Goal: Task Accomplishment & Management: Use online tool/utility

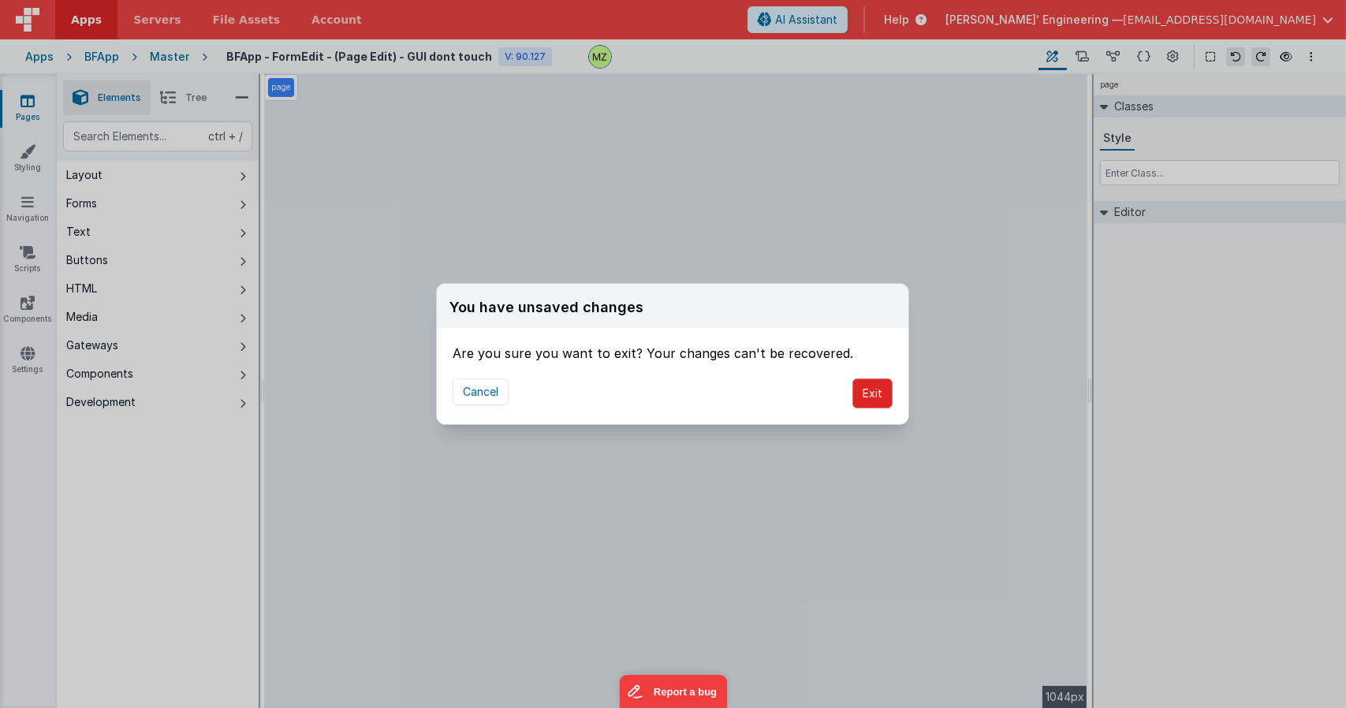
click at [868, 388] on button "Exit" at bounding box center [873, 394] width 40 height 30
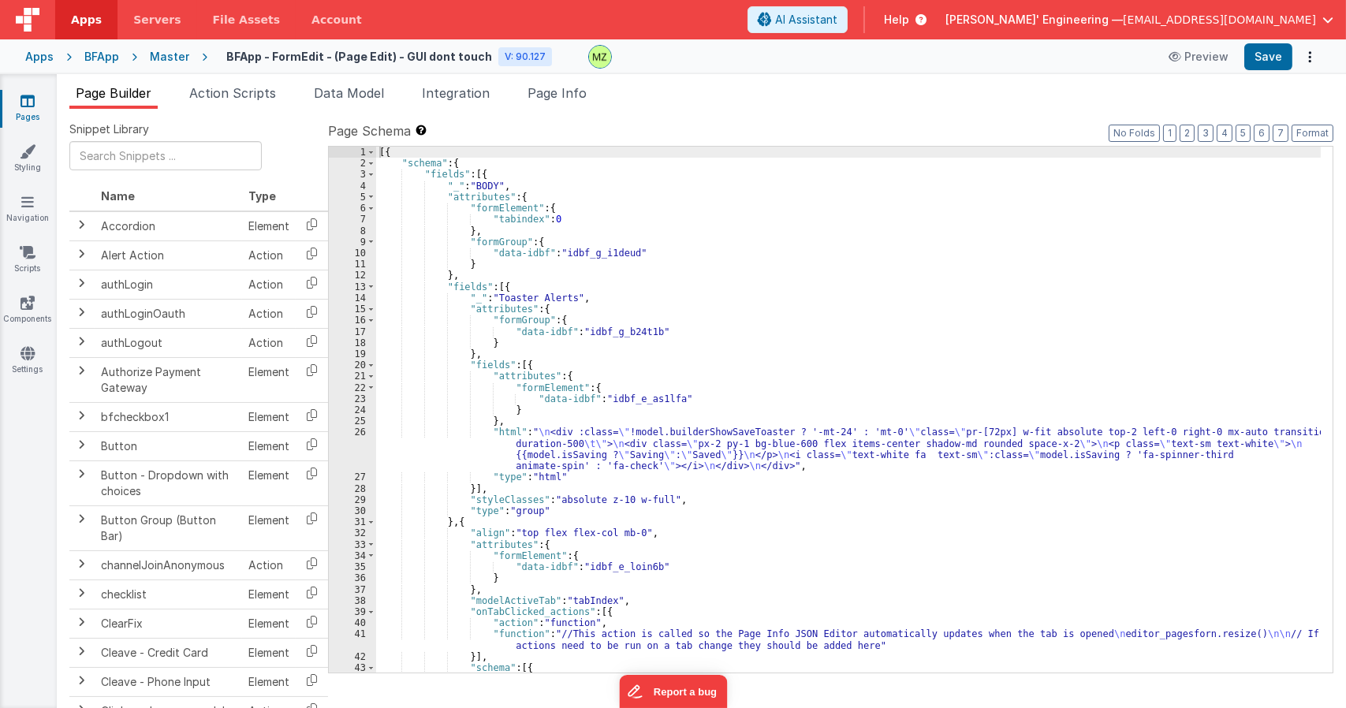
click at [165, 54] on div "Master" at bounding box center [169, 57] width 39 height 16
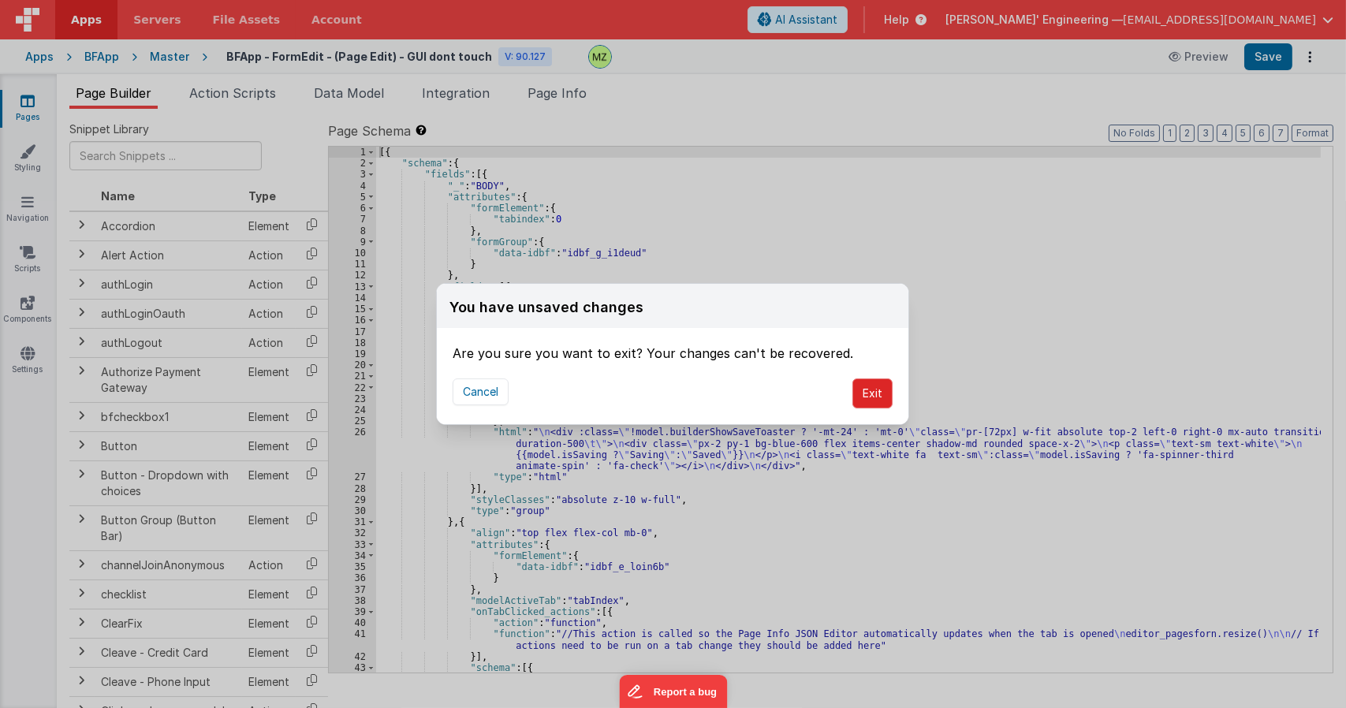
click at [871, 392] on button "Exit" at bounding box center [873, 394] width 40 height 30
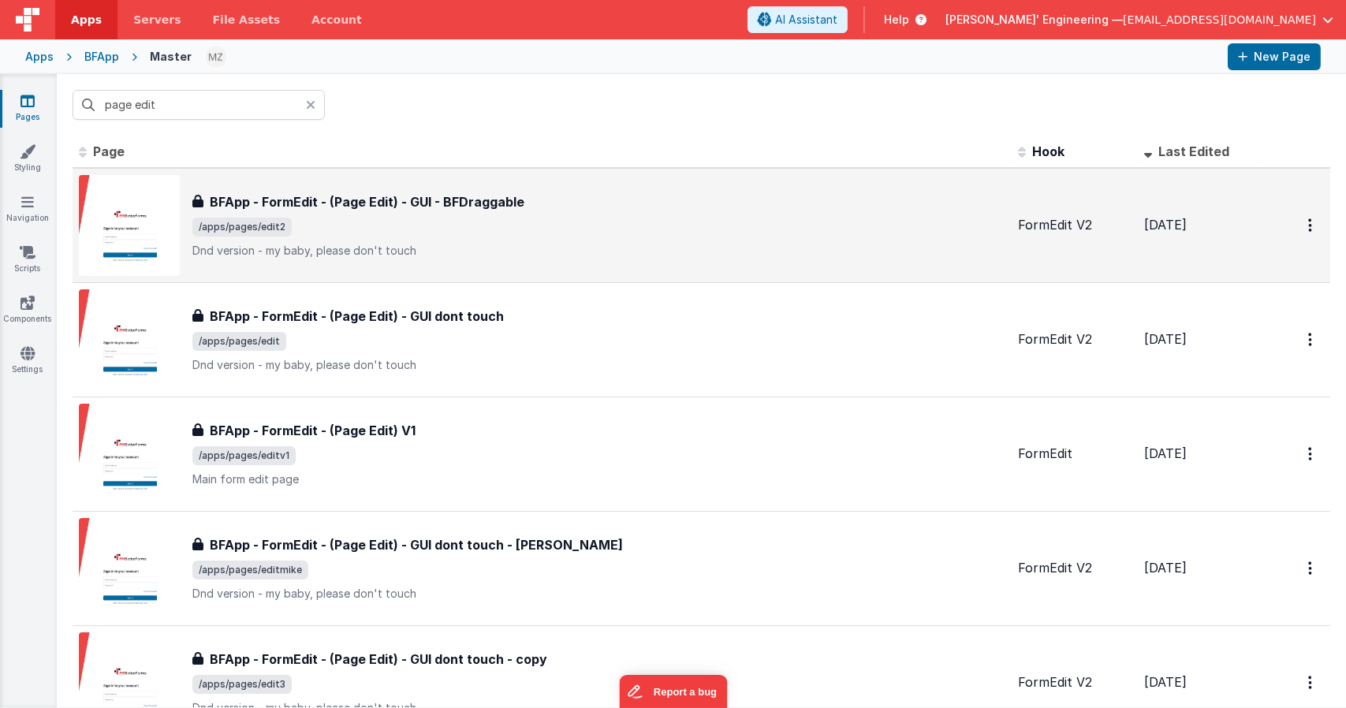
click at [483, 228] on span "/apps/pages/edit2" at bounding box center [598, 227] width 813 height 19
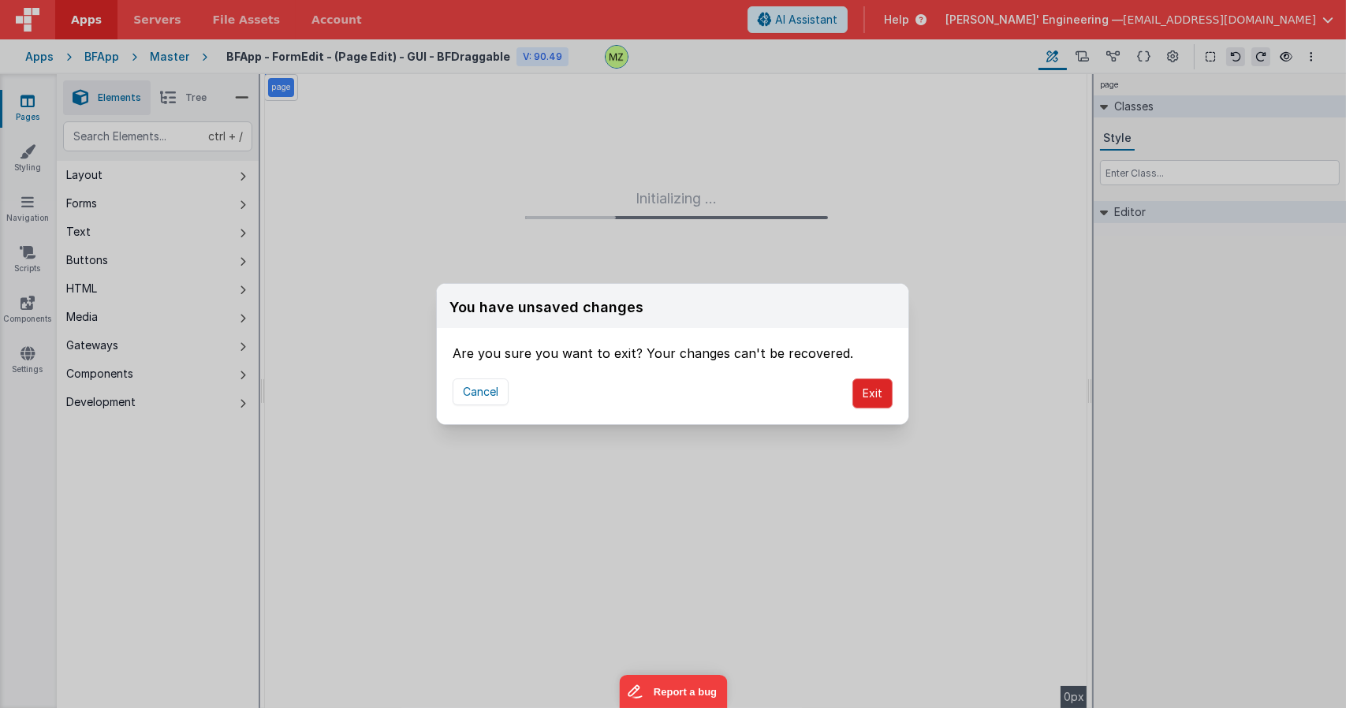
click at [861, 397] on button "Exit" at bounding box center [873, 394] width 40 height 30
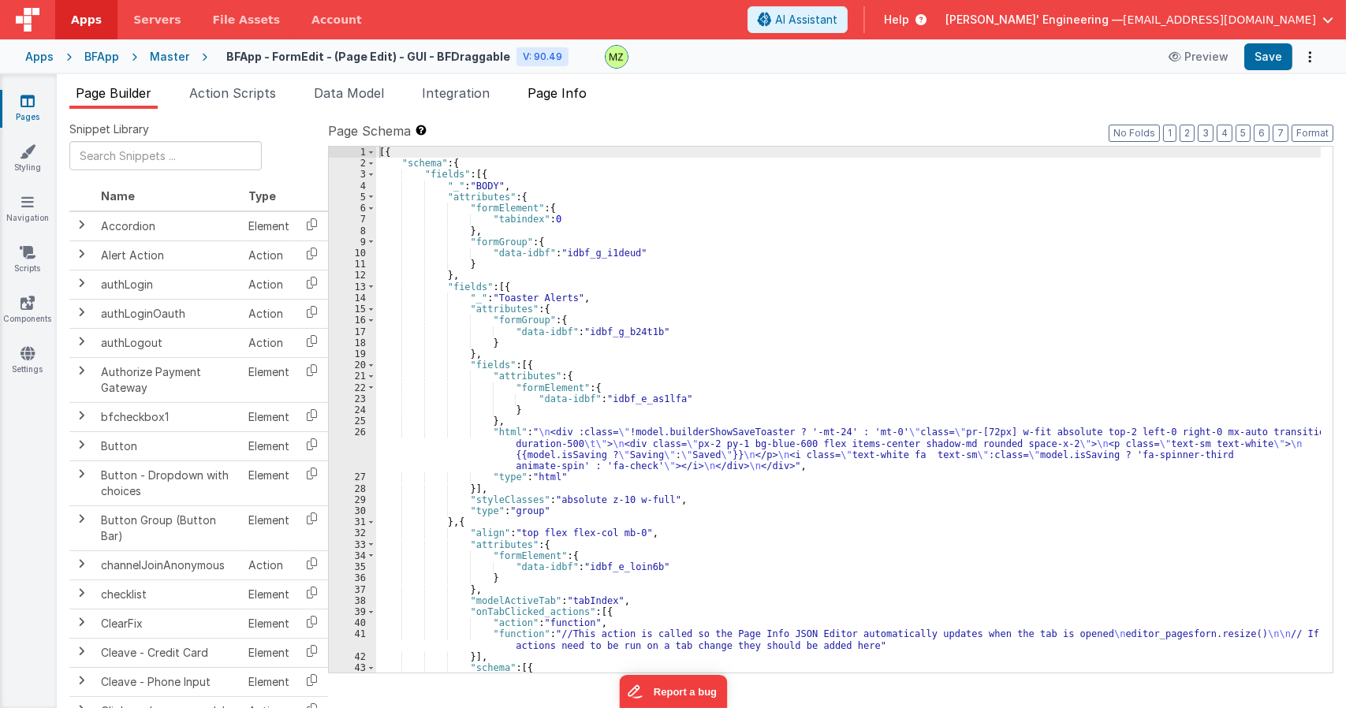
click at [552, 96] on span "Page Info" at bounding box center [557, 93] width 59 height 16
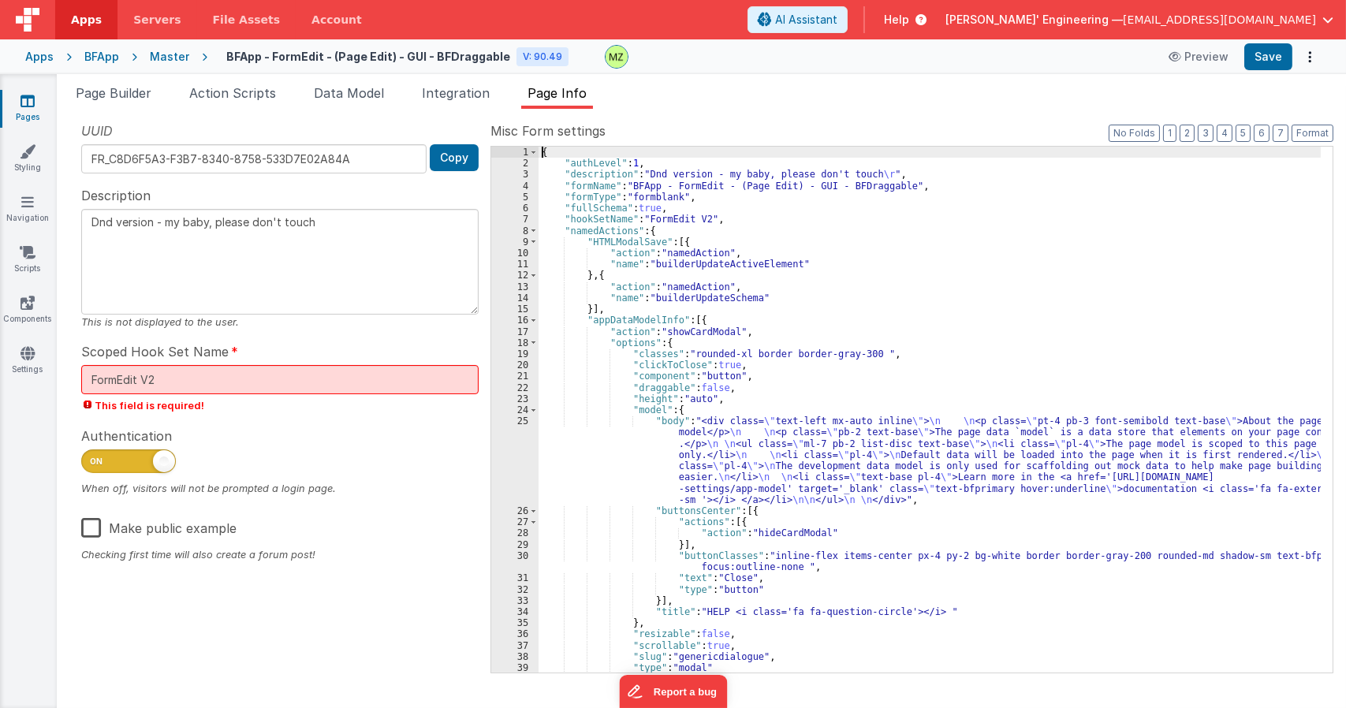
click at [527, 230] on div "8" at bounding box center [514, 231] width 47 height 11
click at [534, 234] on span at bounding box center [533, 231] width 9 height 11
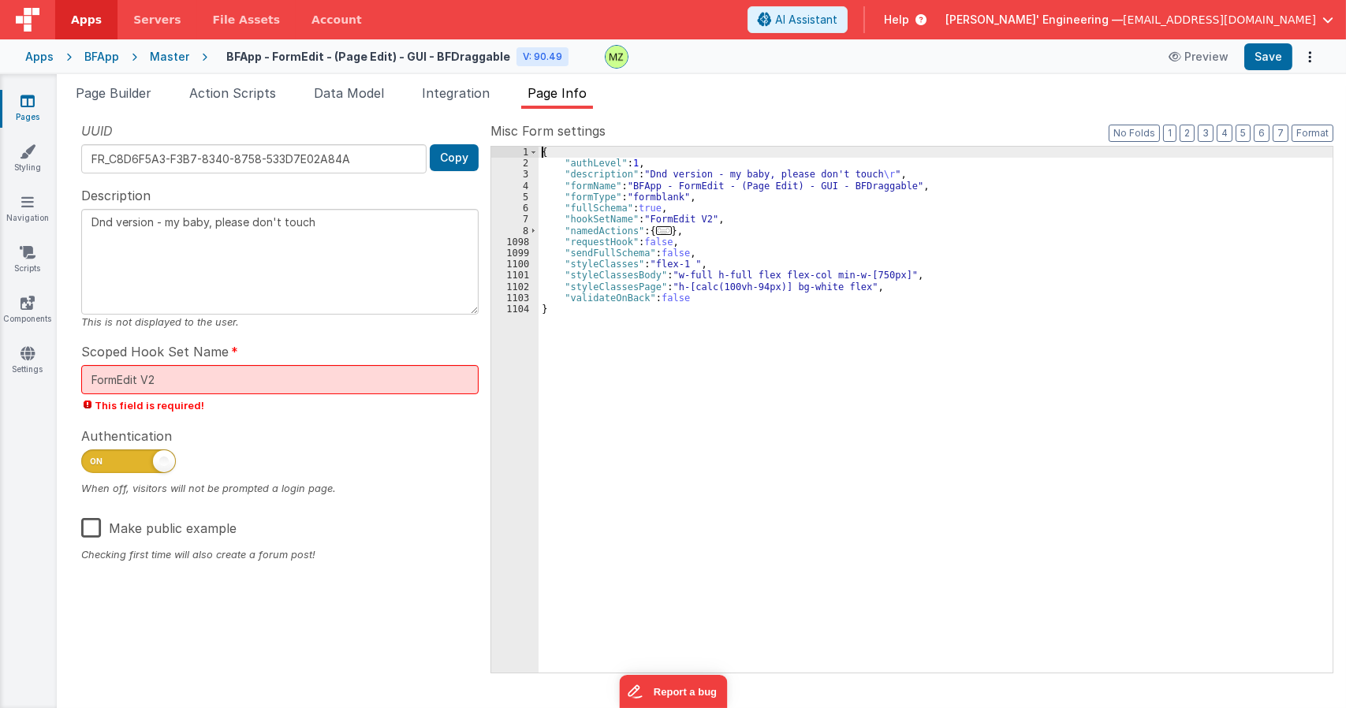
click at [536, 246] on div "1098" at bounding box center [514, 242] width 47 height 11
click at [539, 229] on div "{ "authLevel" : 1 , "description" : "Dnd version - my baby, please don't touch …" at bounding box center [936, 421] width 794 height 548
click at [532, 229] on span at bounding box center [533, 231] width 9 height 11
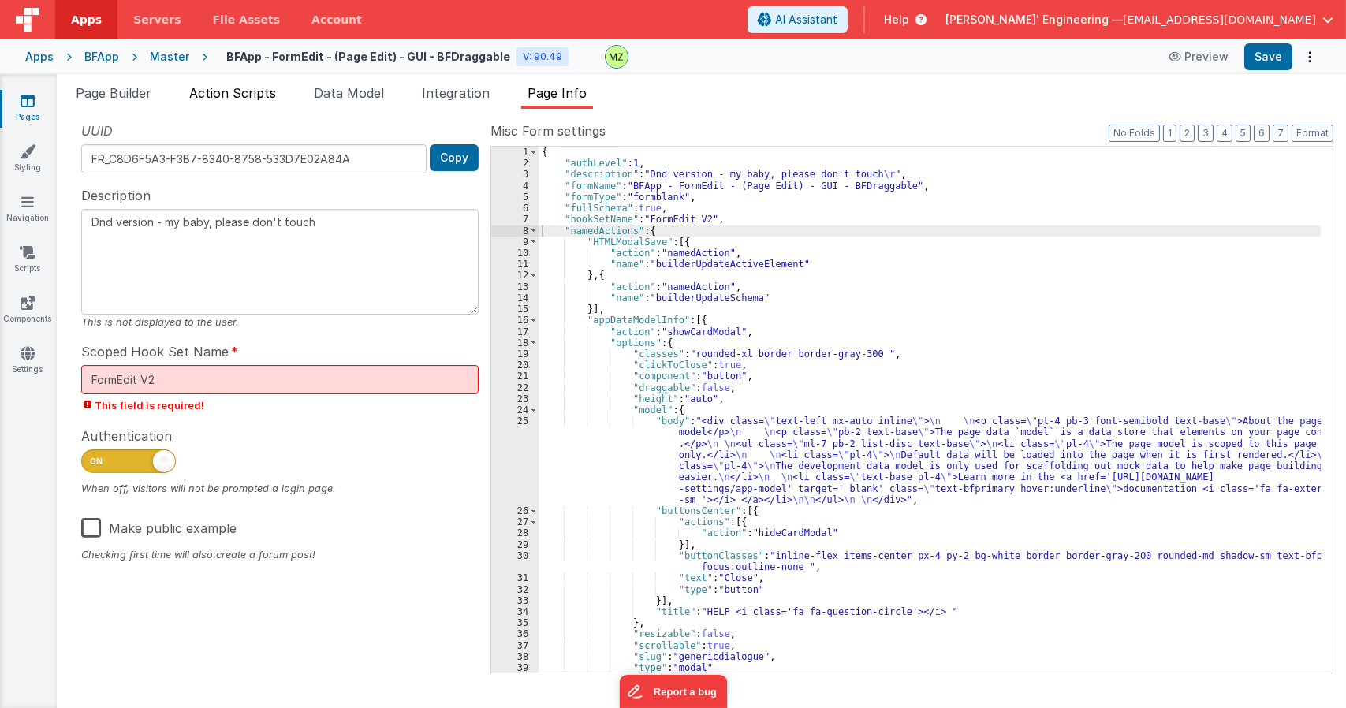
click at [267, 96] on span "Action Scripts" at bounding box center [232, 93] width 87 height 16
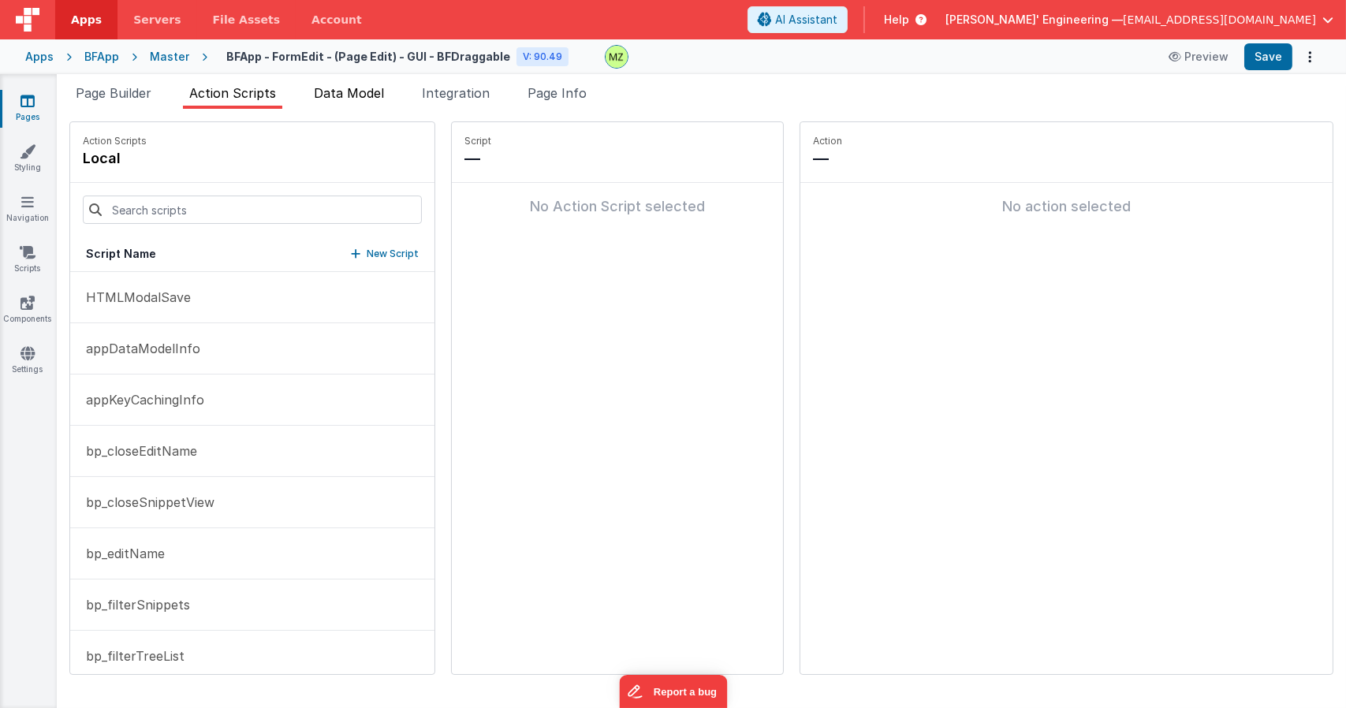
click at [373, 91] on span "Data Model" at bounding box center [349, 93] width 70 height 16
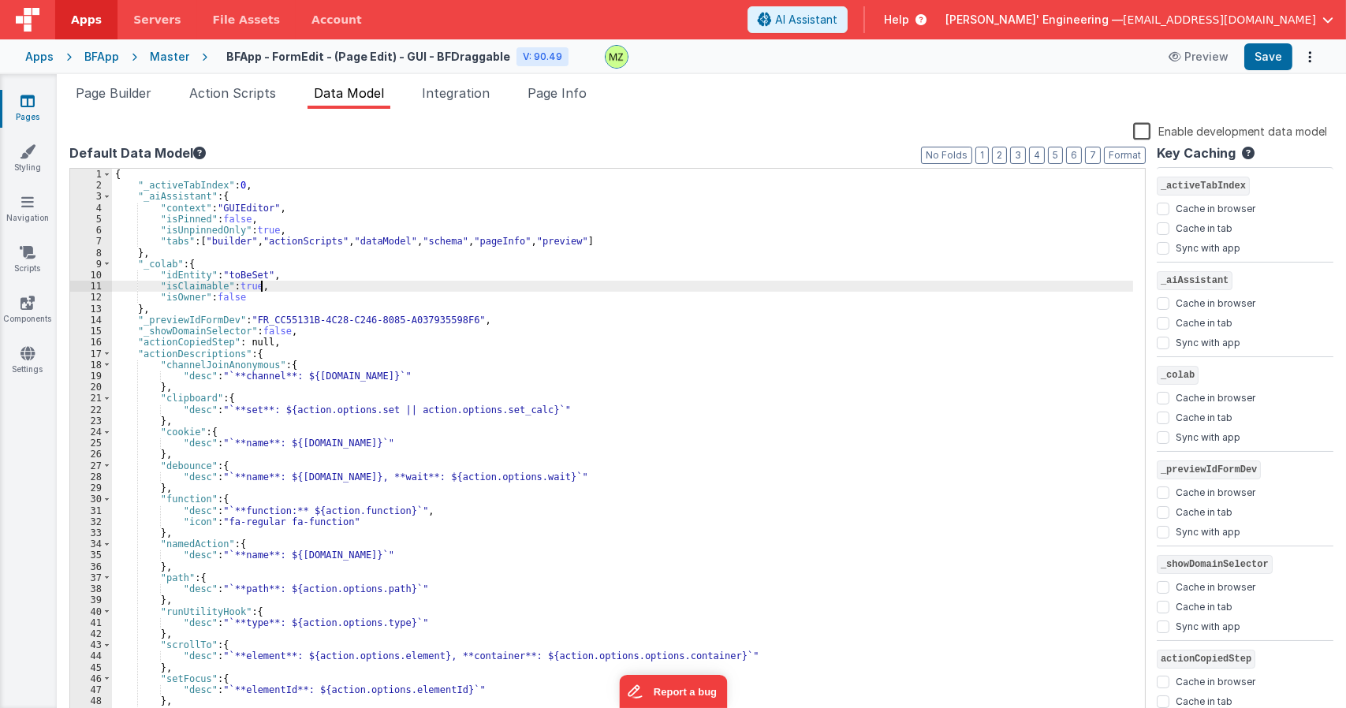
click at [540, 289] on div "{ "_activeTabIndex" : 0 , "_aiAssistant" : { "context" : "GUIEditor" , "isPinne…" at bounding box center [622, 456] width 1021 height 575
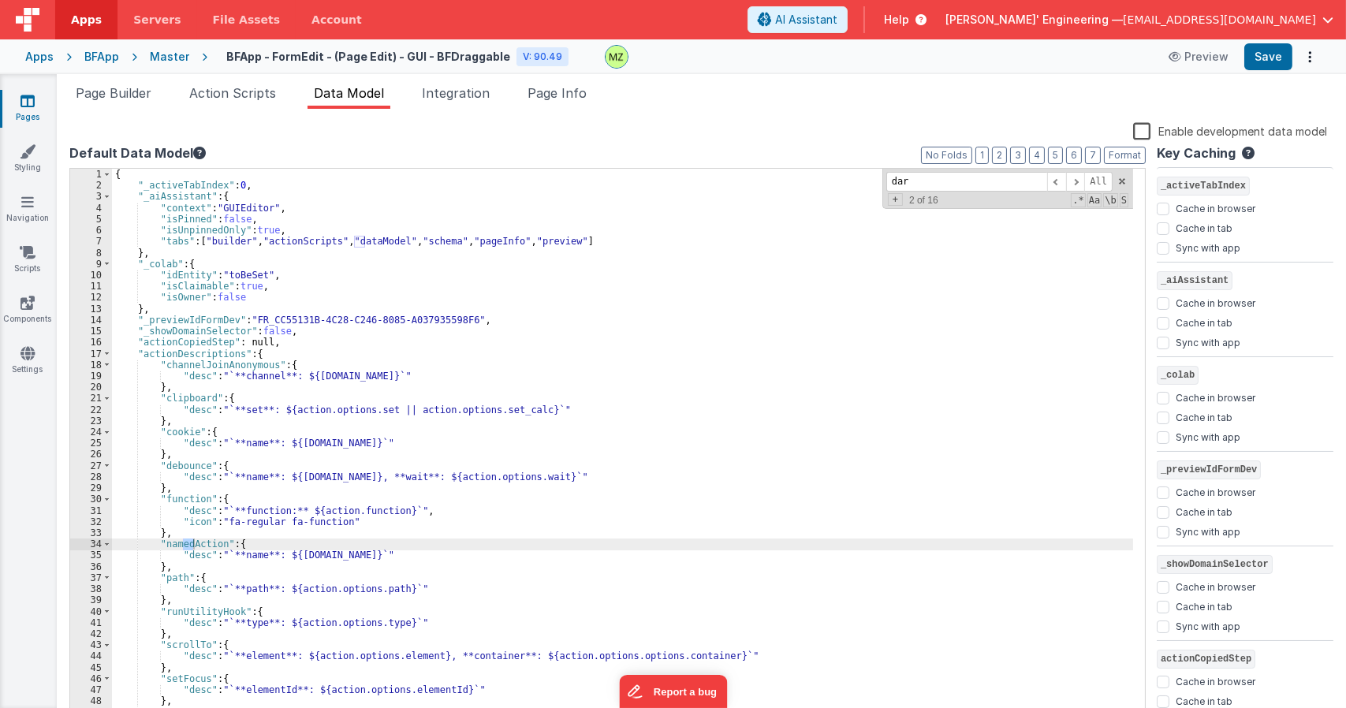
scroll to position [1171, 0]
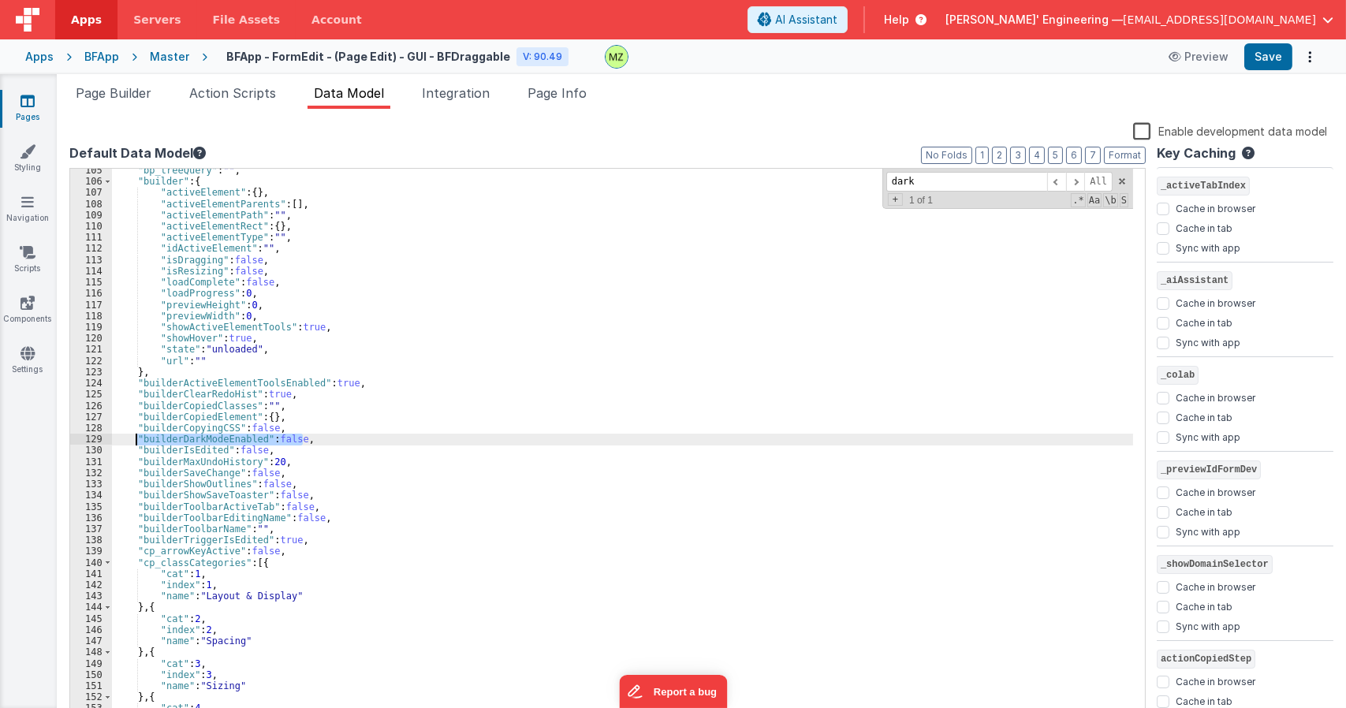
drag, startPoint x: 307, startPoint y: 442, endPoint x: 133, endPoint y: 442, distance: 173.5
click at [134, 442] on div ""bp_treeQuery" : "" , "builder" : { "activeElement" : { } , "activeElementParen…" at bounding box center [622, 452] width 1021 height 575
click at [477, 266] on div ""bp_treeQuery" : "" , "builder" : { "activeElement" : { } , "activeElementParen…" at bounding box center [622, 452] width 1021 height 575
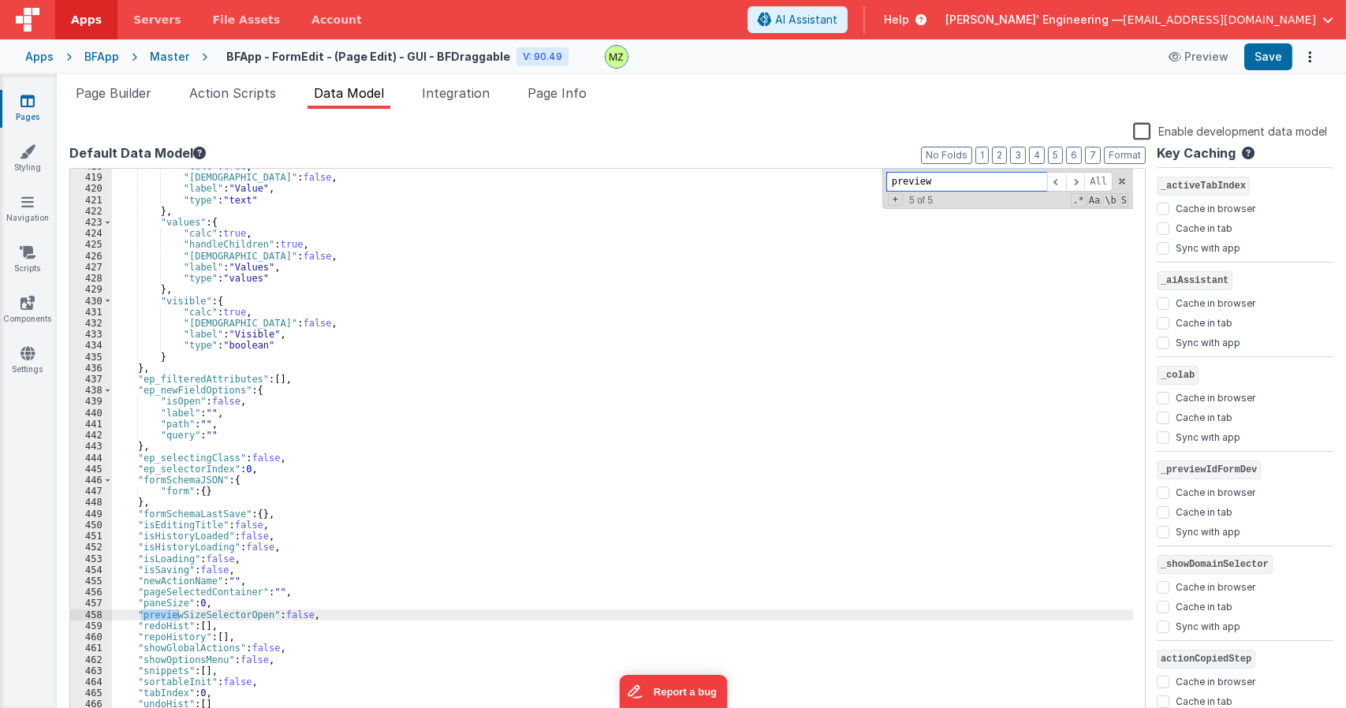
scroll to position [4685, 0]
type input "preview"
drag, startPoint x: 309, startPoint y: 618, endPoint x: 136, endPoint y: 613, distance: 173.6
click at [136, 613] on div ""calc" : true , "isHidden" : false , "label" : "Value" , "type" : "text" } , "v…" at bounding box center [622, 448] width 1021 height 575
click at [551, 87] on span "Page Info" at bounding box center [557, 93] width 59 height 16
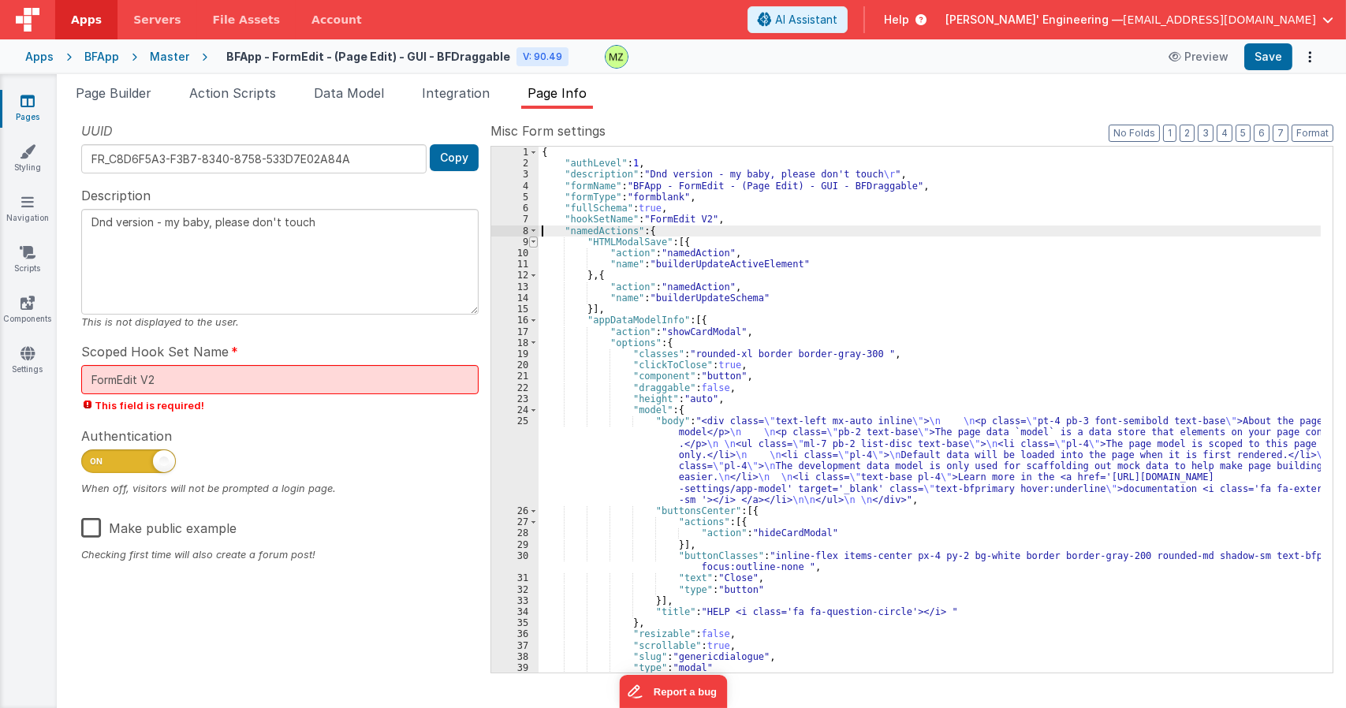
click at [537, 238] on span at bounding box center [533, 242] width 9 height 11
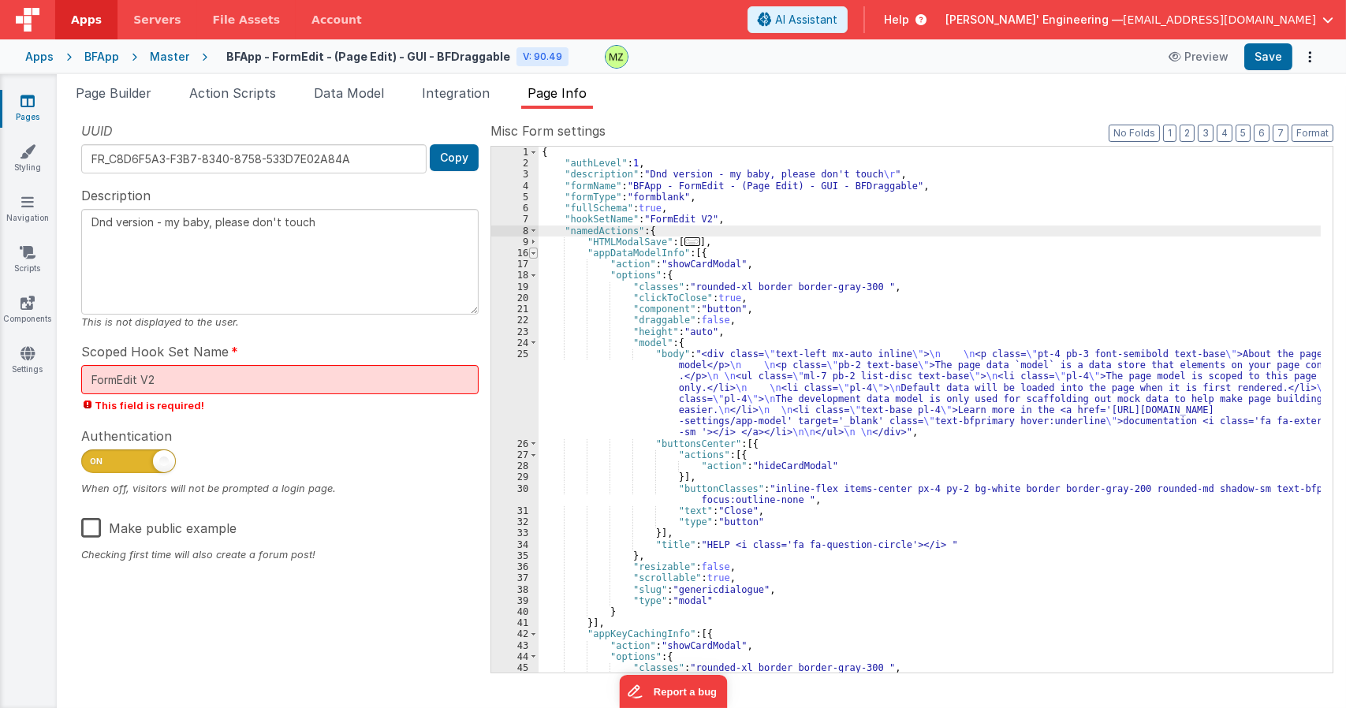
click at [531, 253] on span at bounding box center [533, 253] width 9 height 11
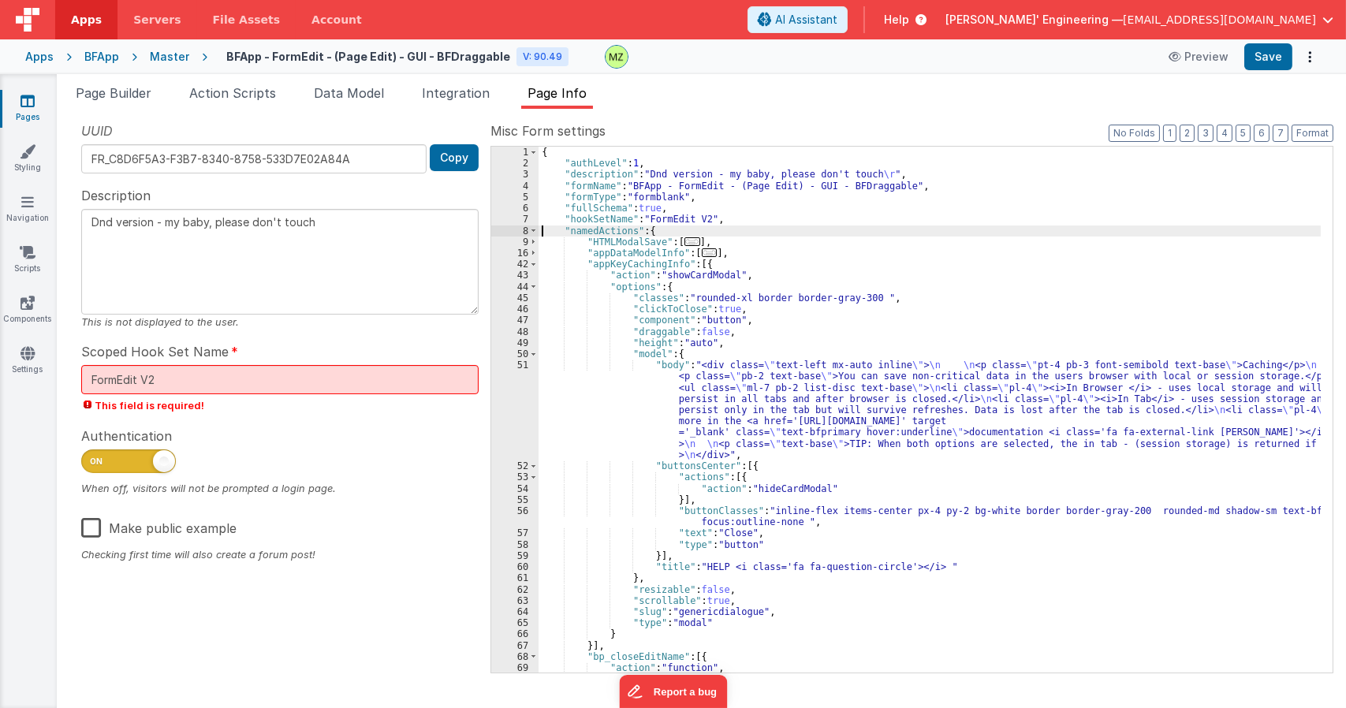
click at [859, 340] on div "{ "authLevel" : 1 , "description" : "Dnd version - my baby, please don't touch …" at bounding box center [930, 460] width 782 height 627
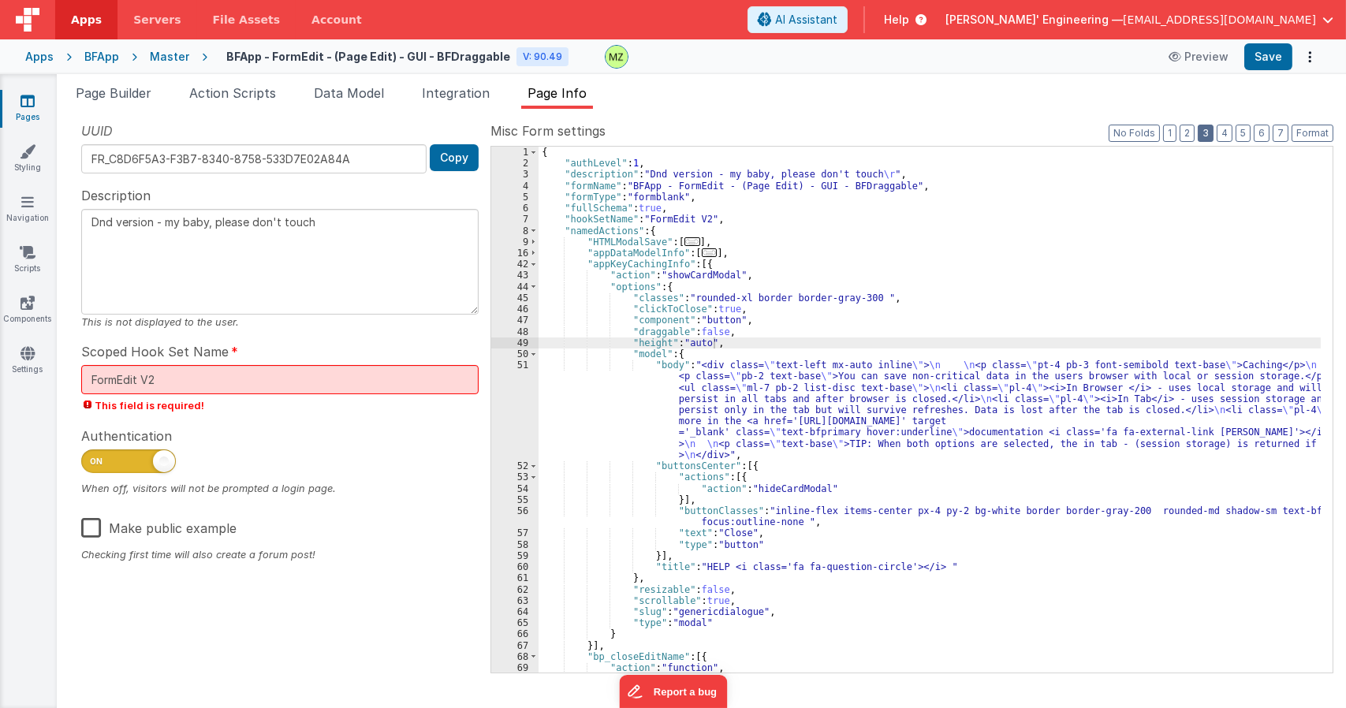
click at [1214, 131] on button "3" at bounding box center [1206, 133] width 16 height 17
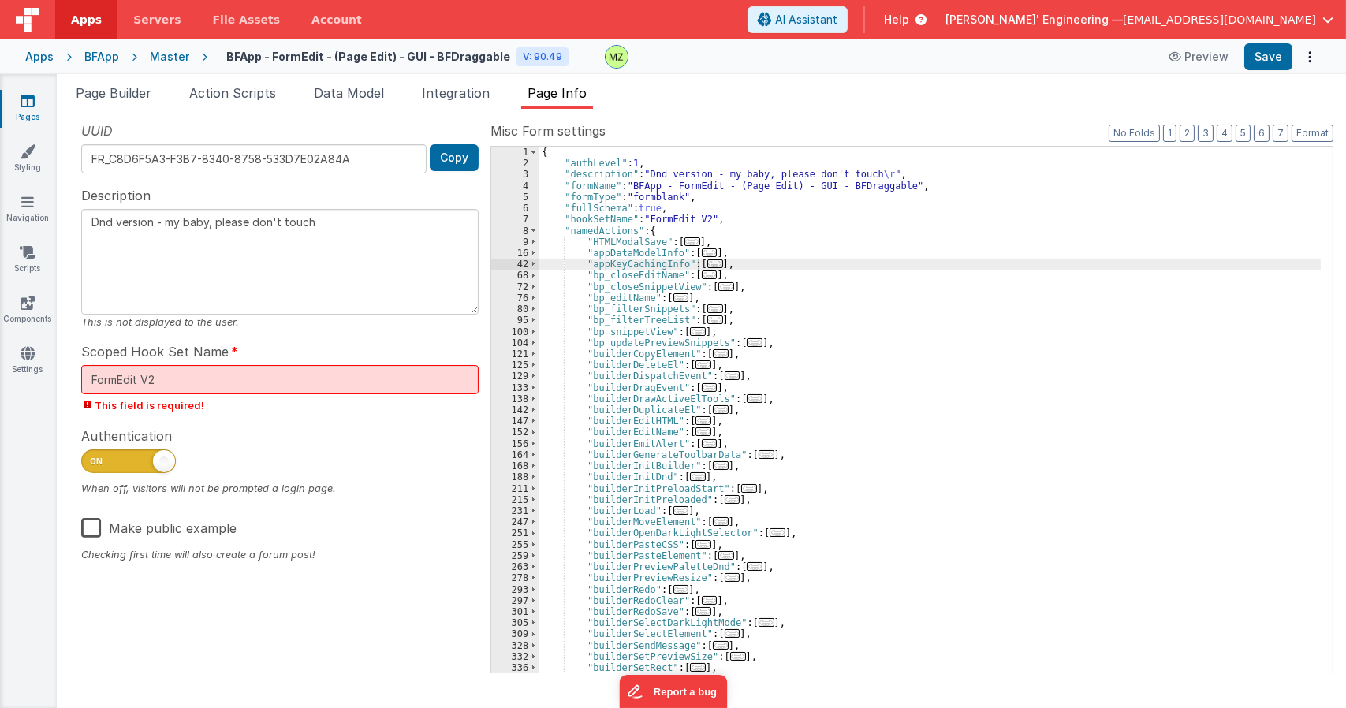
click at [954, 349] on div "{ "authLevel" : 1 , "description" : "Dnd version - my baby, please don't touch …" at bounding box center [930, 421] width 782 height 548
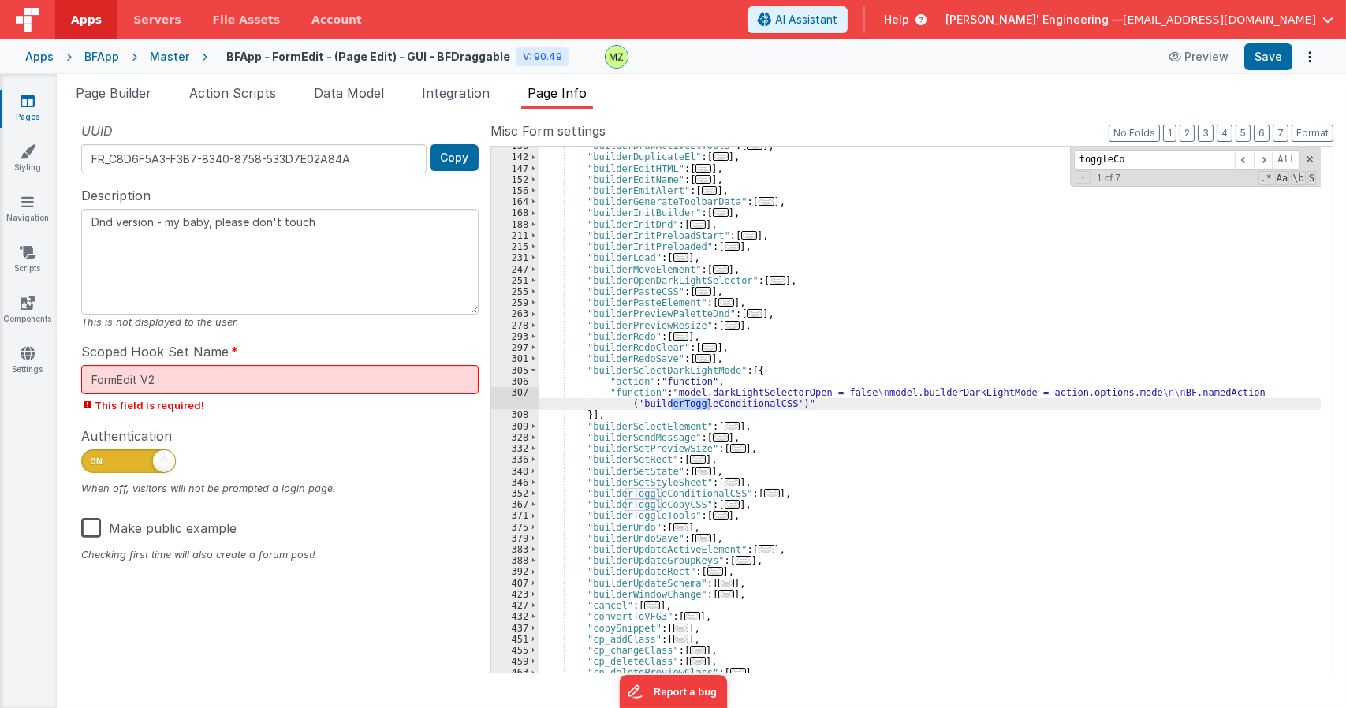
scroll to position [1195, 0]
type input "toggleCon"
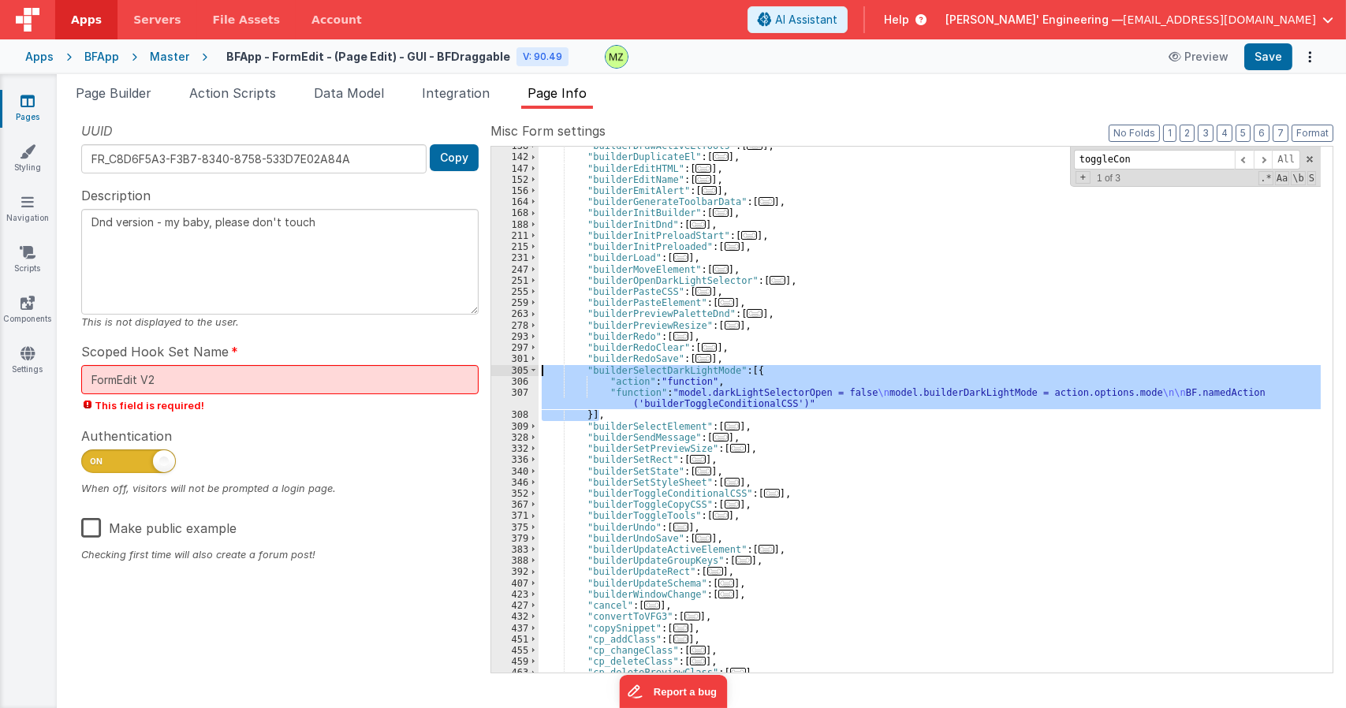
drag, startPoint x: 584, startPoint y: 413, endPoint x: 484, endPoint y: 368, distance: 109.8
click at [484, 368] on div "UUID FR_C8D6F5A3-F3B7-8340-8758-533D7E02A84A Copy Description Dnd version - my …" at bounding box center [701, 396] width 1264 height 551
click at [622, 364] on div ""builderDrawActiveElTools" : [ ... ] , "builderDuplicateEl" : [ ... ] , "builde…" at bounding box center [930, 414] width 782 height 548
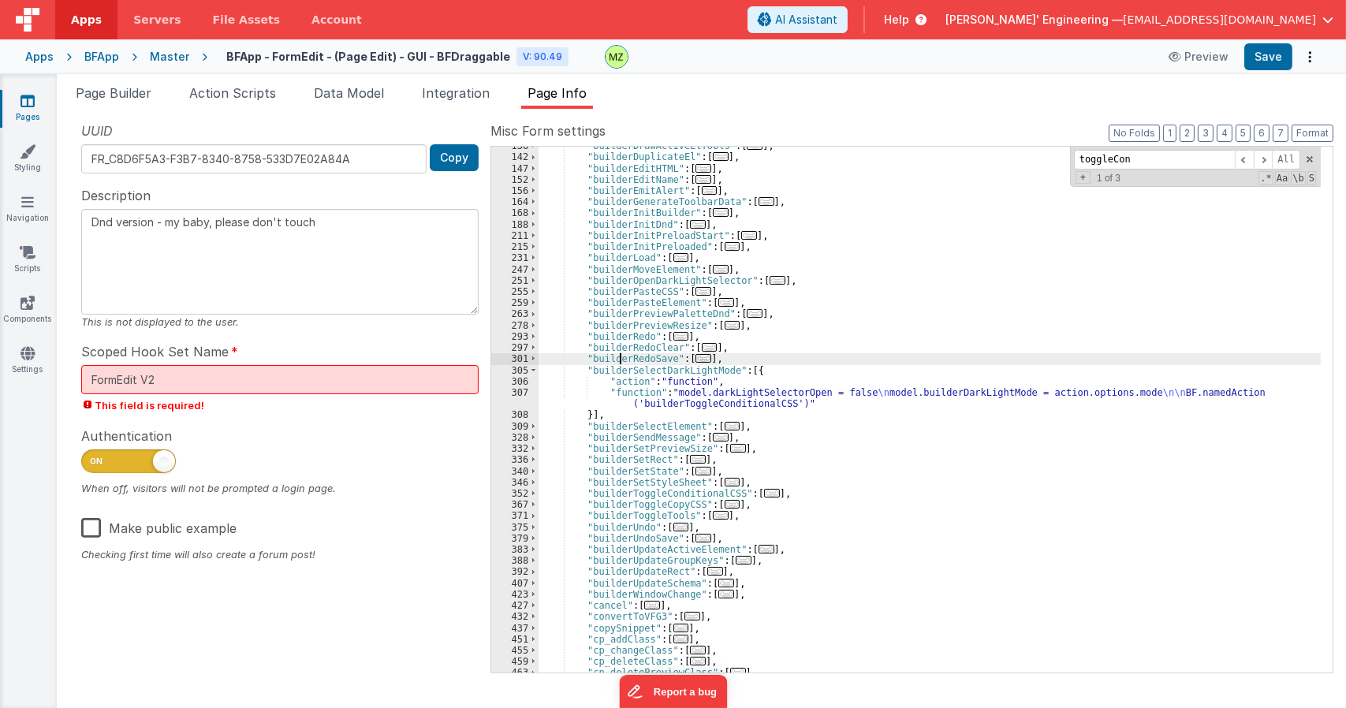
click at [622, 364] on div ""builderDrawActiveElTools" : [ ... ] , "builderDuplicateEl" : [ ... ] , "builde…" at bounding box center [930, 414] width 782 height 548
click at [627, 374] on div ""builderDrawActiveElTools" : [ ... ] , "builderDuplicateEl" : [ ... ] , "builde…" at bounding box center [930, 414] width 782 height 548
click at [625, 373] on div ""builderDrawActiveElTools" : [ ... ] , "builderDuplicateEl" : [ ... ] , "builde…" at bounding box center [930, 414] width 782 height 548
click at [625, 369] on div ""builderDrawActiveElTools" : [ ... ] , "builderDuplicateEl" : [ ... ] , "builde…" at bounding box center [930, 414] width 782 height 548
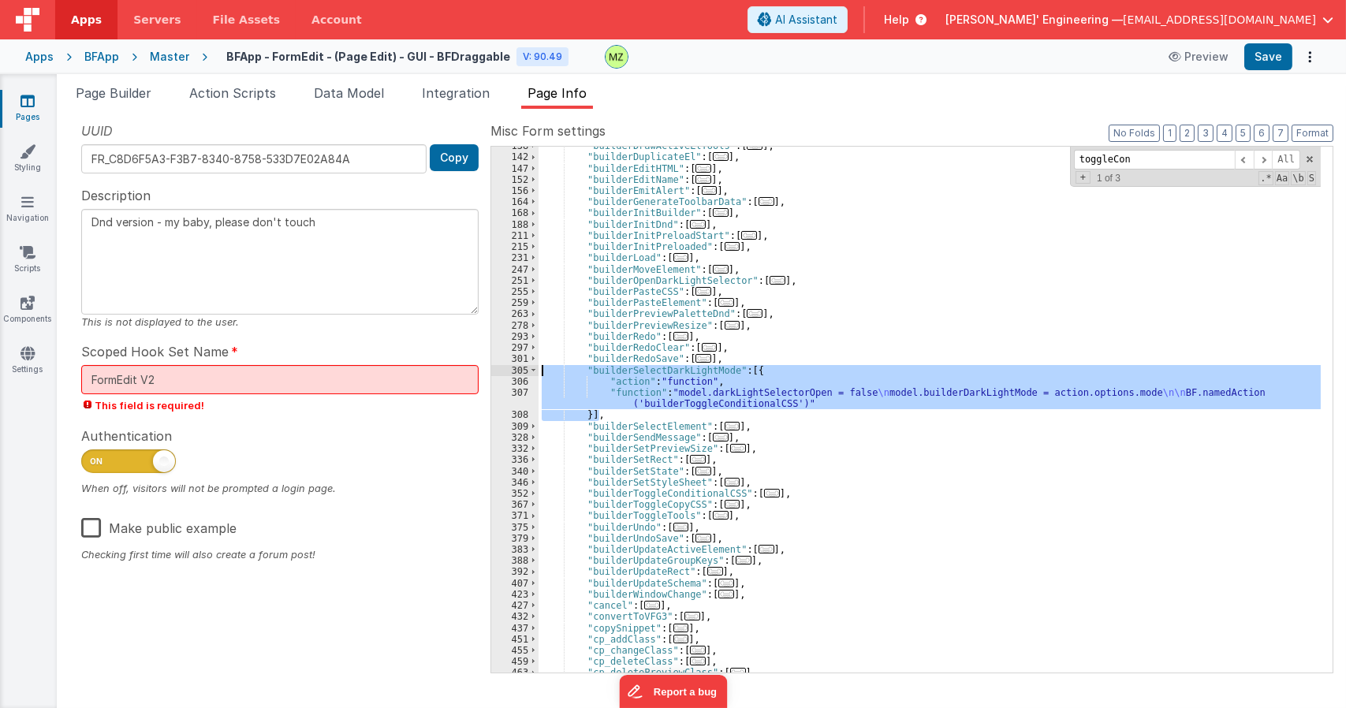
drag, startPoint x: 613, startPoint y: 416, endPoint x: 433, endPoint y: 368, distance: 186.2
click at [433, 368] on div "UUID FR_C8D6F5A3-F3B7-8340-8758-533D7E02A84A Copy Description Dnd version - my …" at bounding box center [701, 396] width 1264 height 551
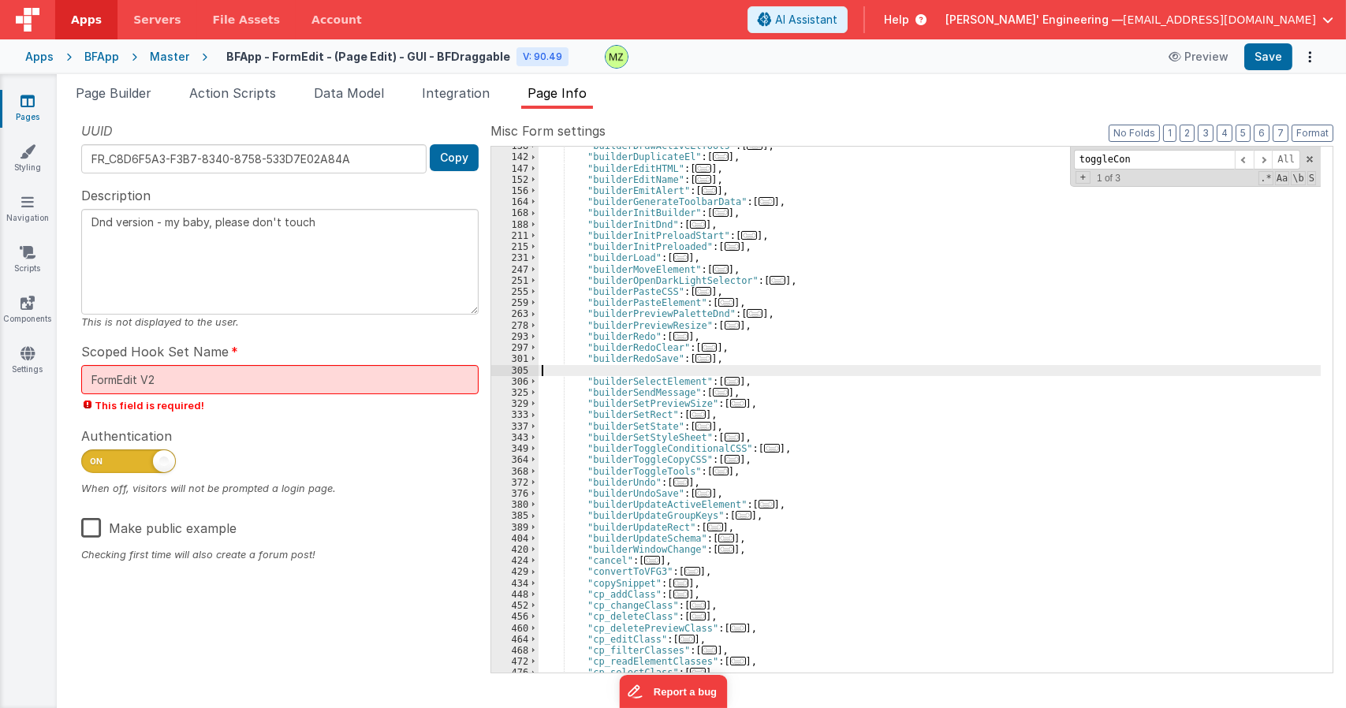
type textarea "Dnd version - my baby, please don't touch"
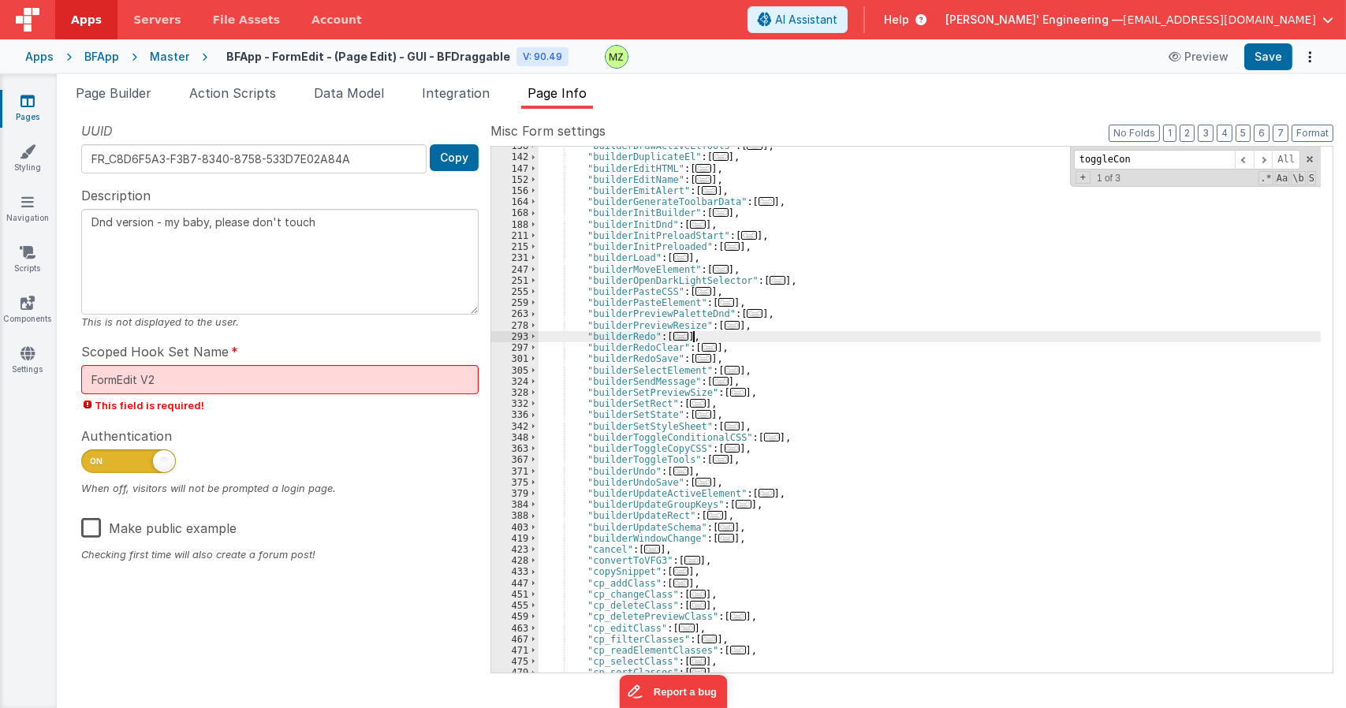
click at [806, 336] on div ""builderDrawActiveElTools" : [ ... ] , "builderDuplicateEl" : [ ... ] , "builde…" at bounding box center [930, 414] width 782 height 548
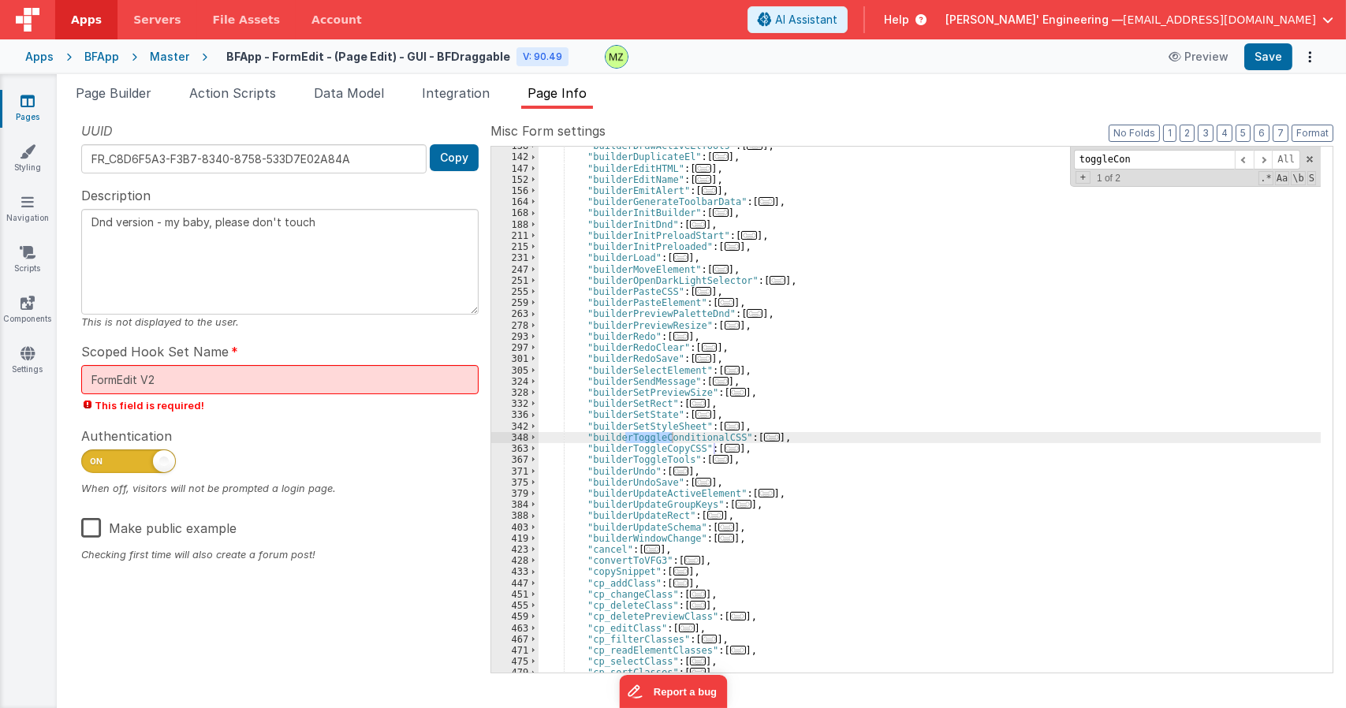
click at [764, 437] on span "..." at bounding box center [772, 437] width 16 height 9
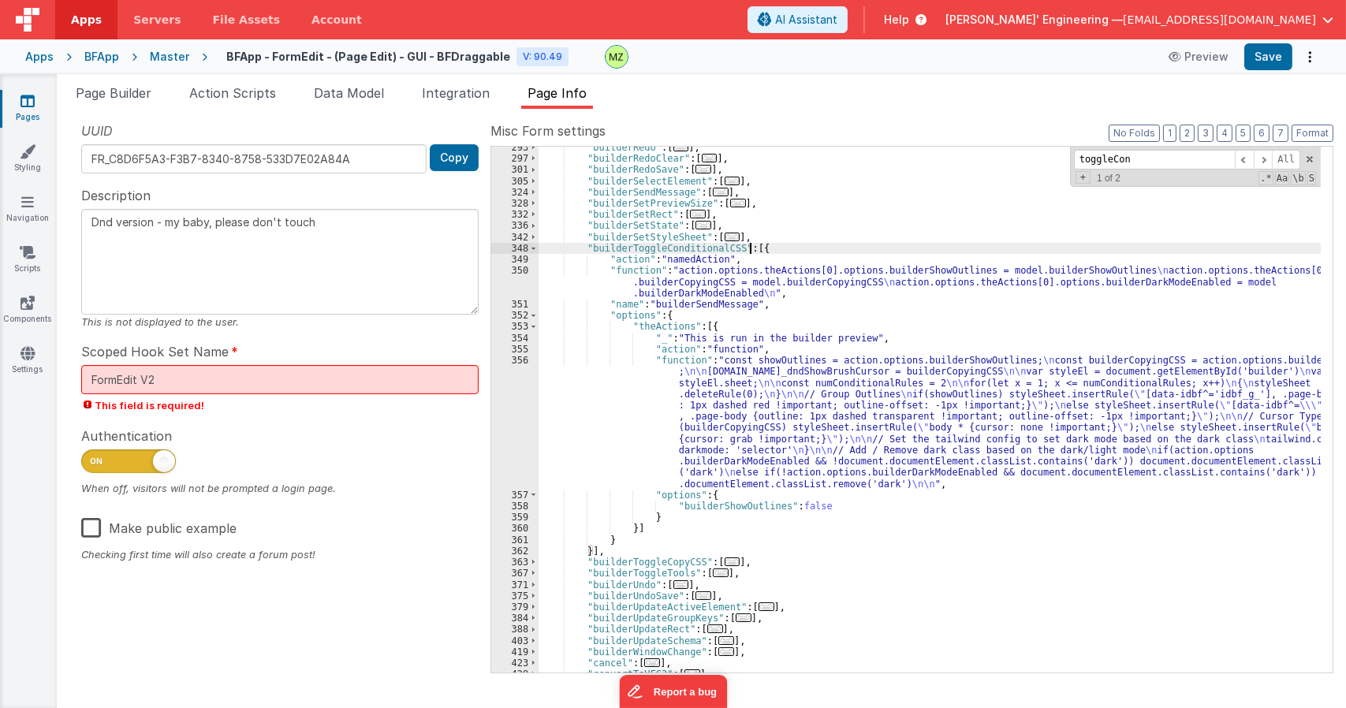
scroll to position [1384, 0]
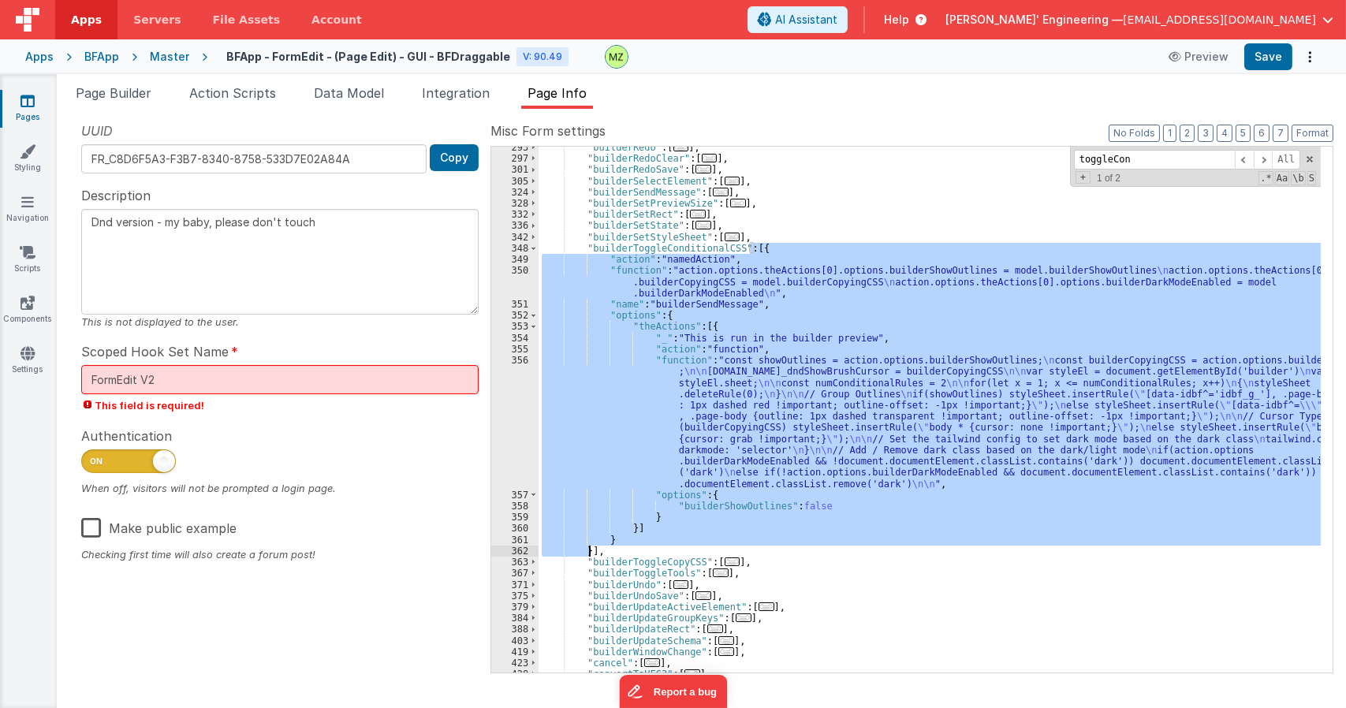
drag, startPoint x: 748, startPoint y: 248, endPoint x: 590, endPoint y: 551, distance: 340.8
click at [590, 551] on div ""builderRedo" : [ ... ] , "builderRedoClear" : [ ... ] , "builderRedoSave" : [ …" at bounding box center [930, 416] width 782 height 548
click at [801, 367] on div ""builderRedo" : [ ... ] , "builderRedoClear" : [ ... ] , "builderRedoSave" : [ …" at bounding box center [930, 410] width 782 height 526
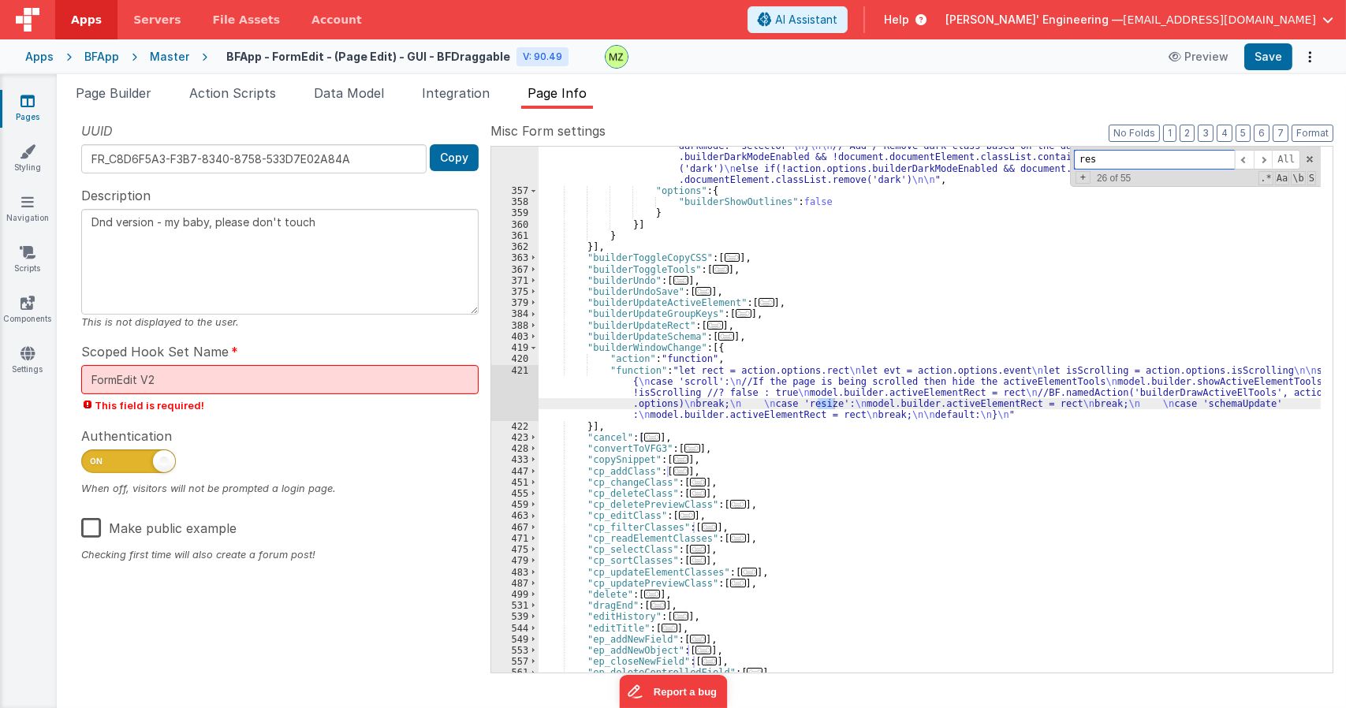
scroll to position [1689, 0]
type input "resizePre"
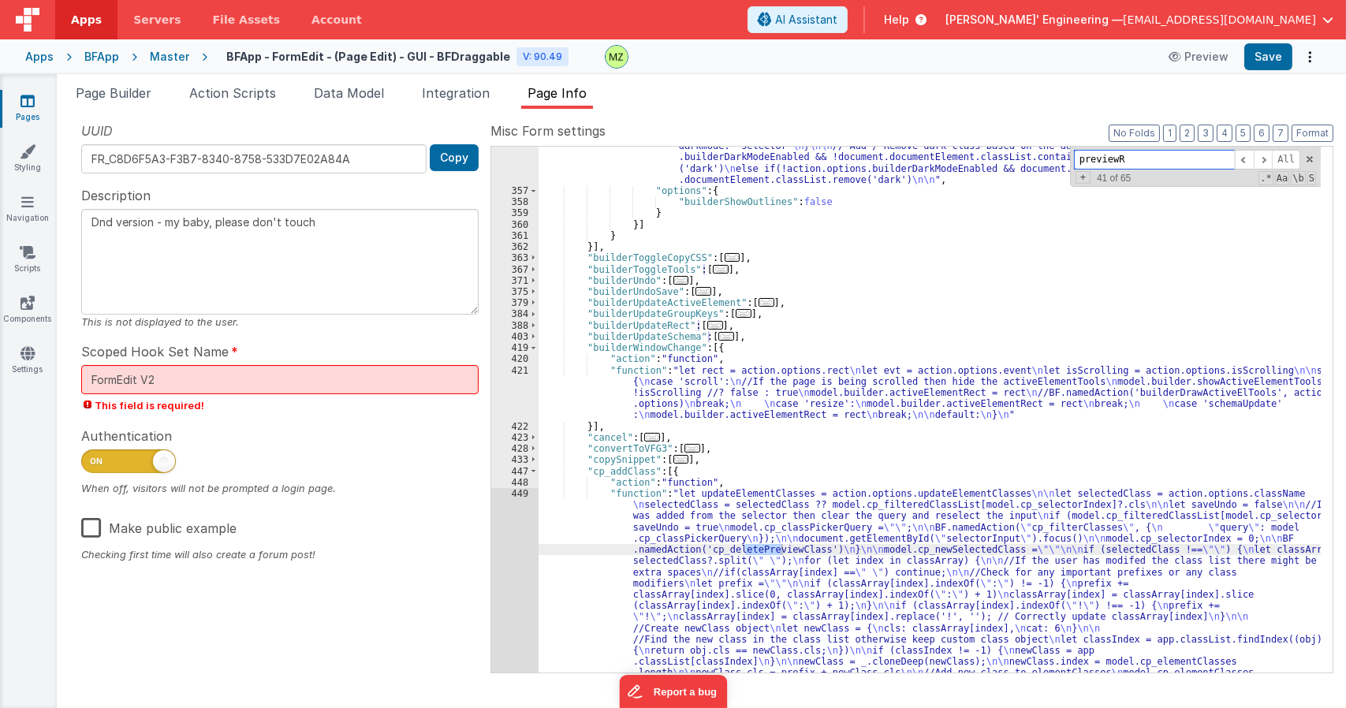
scroll to position [1150, 0]
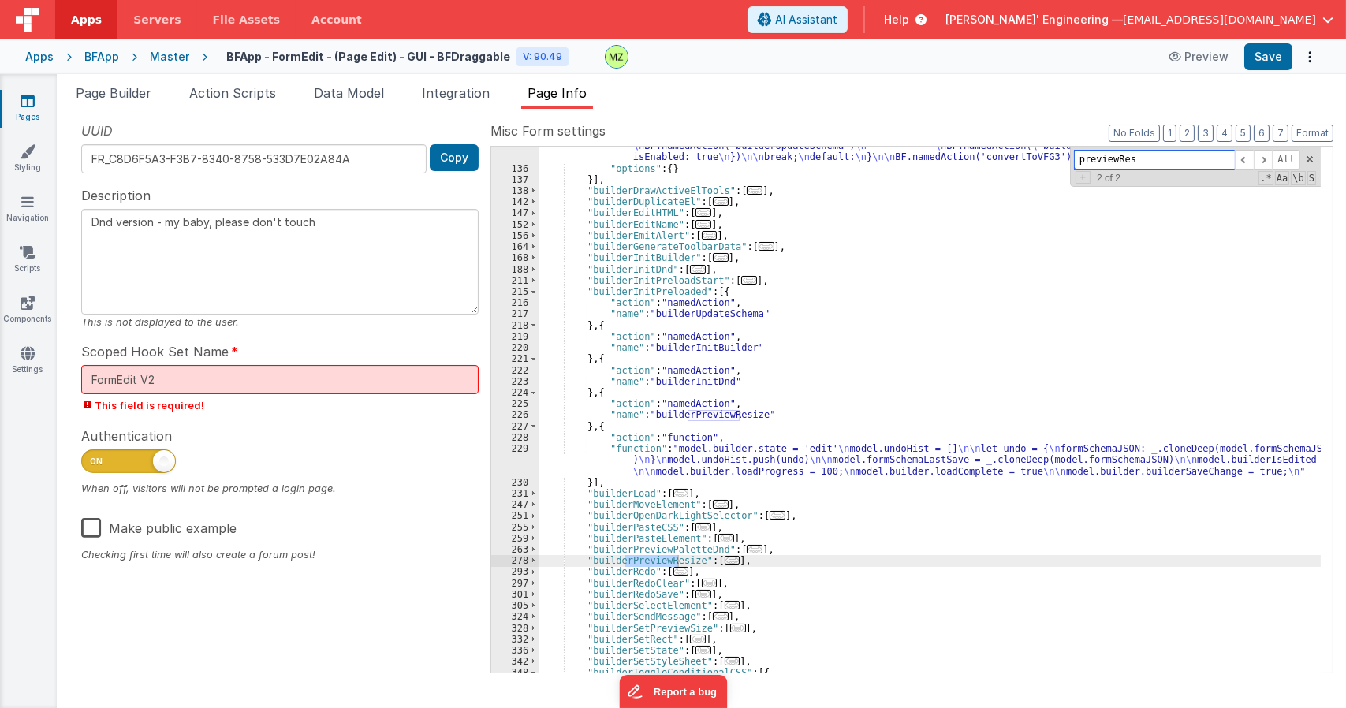
type input "previewRes"
drag, startPoint x: 748, startPoint y: 561, endPoint x: 586, endPoint y: 557, distance: 161.7
click at [586, 557] on div ""function" : "let evt = action.options; \n let id = [DOMAIN_NAME]; \n let eleme…" at bounding box center [930, 56] width 782 height 1289
click at [715, 628] on div ""function" : "let evt = action.options; \n let id = [DOMAIN_NAME]; \n let eleme…" at bounding box center [930, 56] width 782 height 1289
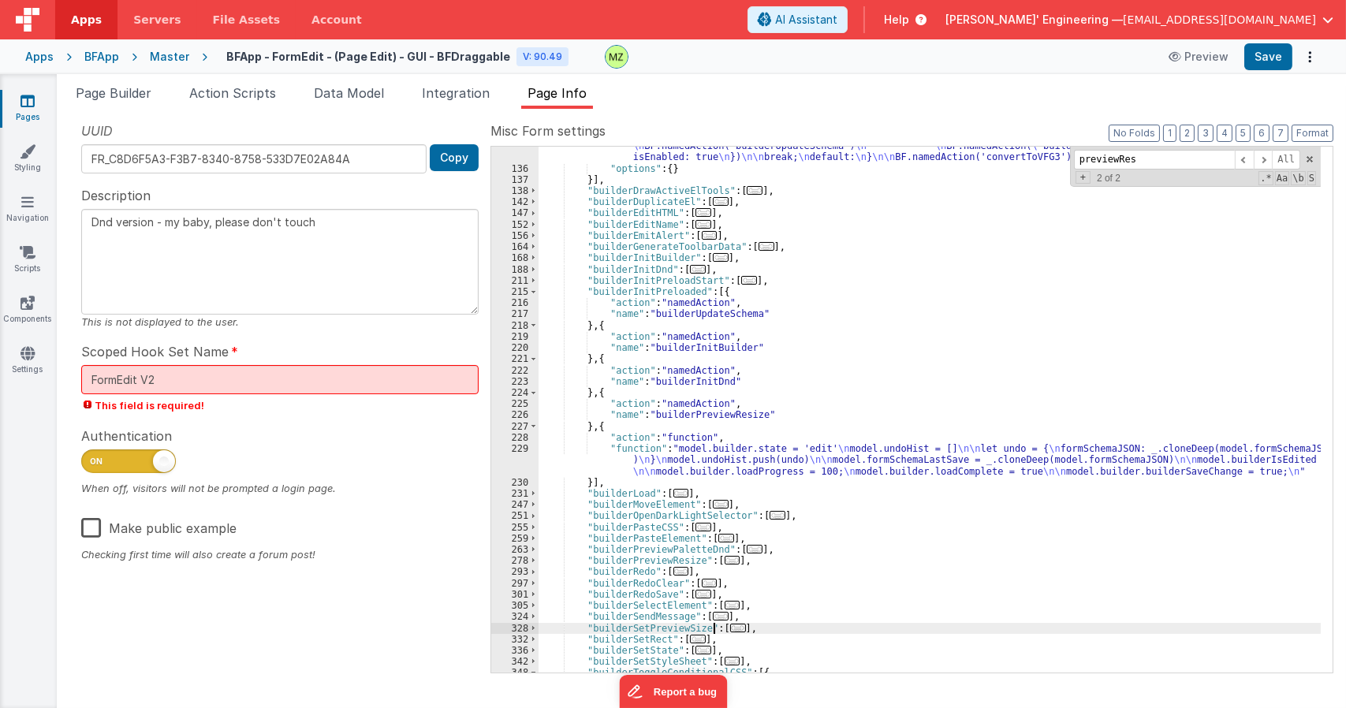
click at [730, 628] on span "..." at bounding box center [738, 628] width 16 height 9
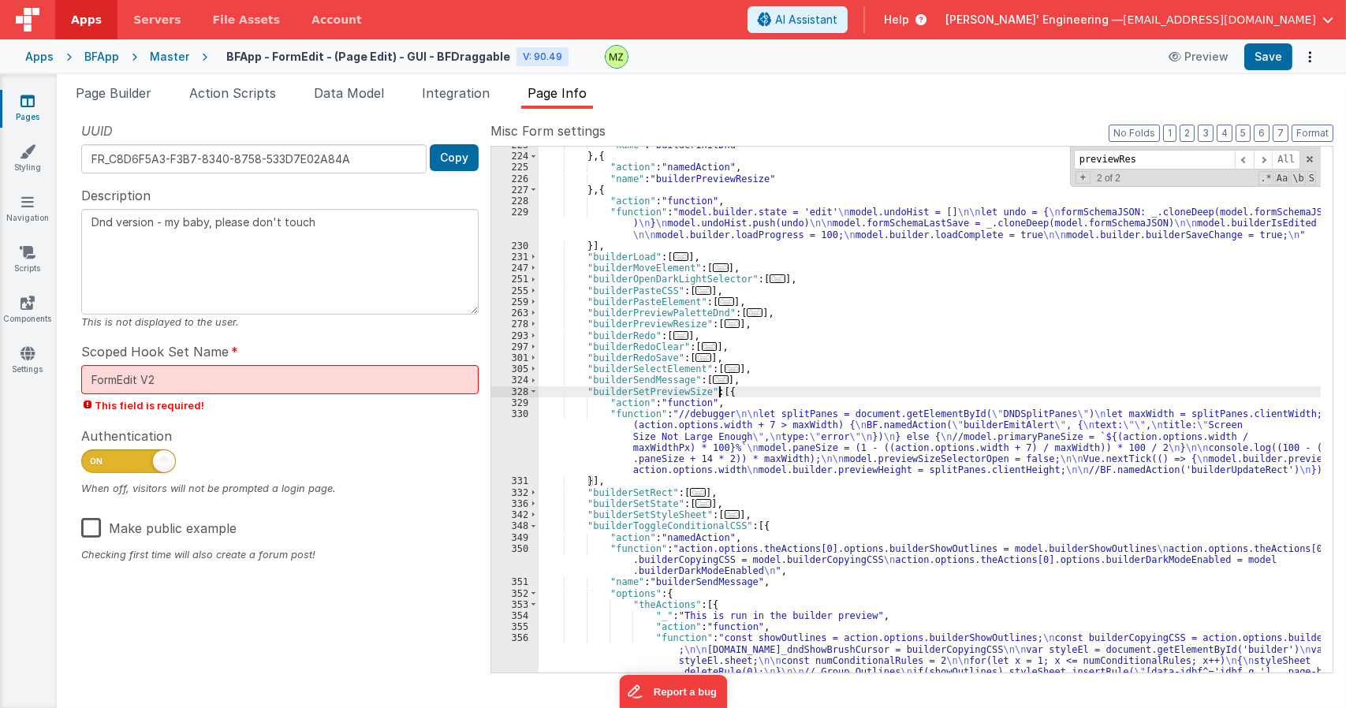
scroll to position [1387, 0]
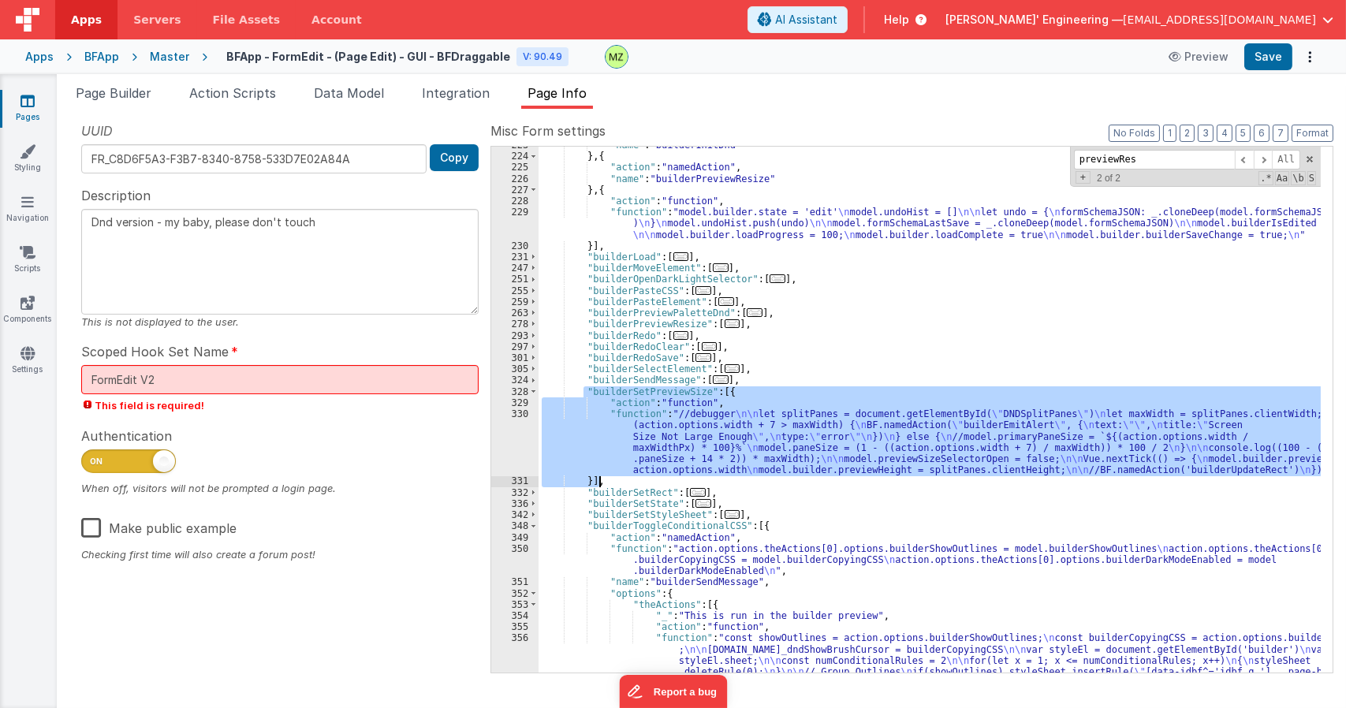
drag, startPoint x: 584, startPoint y: 390, endPoint x: 609, endPoint y: 482, distance: 94.7
click at [609, 482] on div ""name" : "builderInitDnd" } , { "action" : "namedAction" , "name" : "builderPre…" at bounding box center [930, 476] width 782 height 672
click at [525, 416] on div "330" at bounding box center [514, 442] width 47 height 67
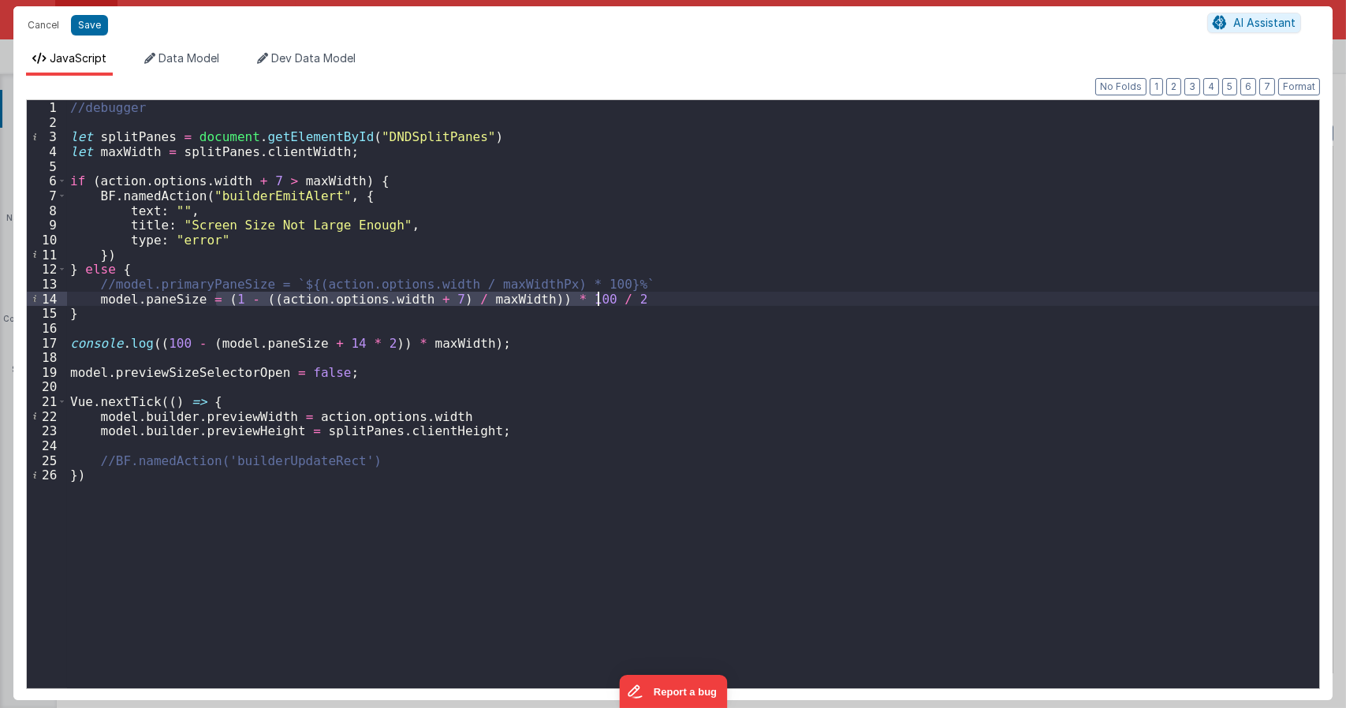
drag, startPoint x: 216, startPoint y: 300, endPoint x: 612, endPoint y: 302, distance: 396.0
click at [612, 302] on div "//debugger let splitPanes = document . getElementById ( "DNDSplitPanes" ) let m…" at bounding box center [693, 408] width 1253 height 616
click at [211, 300] on div "//debugger let splitPanes = document . getElementById ( "DNDSplitPanes" ) let m…" at bounding box center [693, 408] width 1253 height 616
click at [216, 302] on div "//debugger let splitPanes = document . getElementById ( "DNDSplitPanes" ) let m…" at bounding box center [693, 408] width 1253 height 616
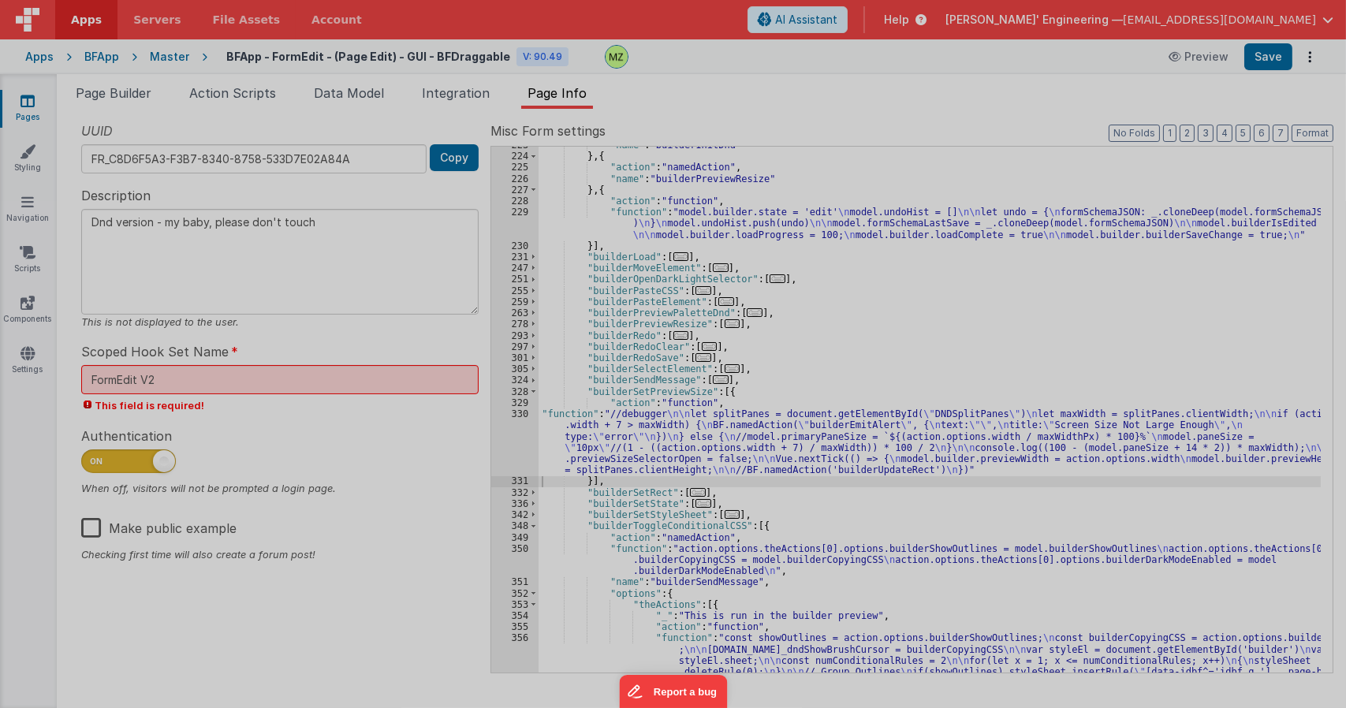
type textarea "Dnd version - my baby, please don't touch"
